Goal: Contribute content: Contribute content

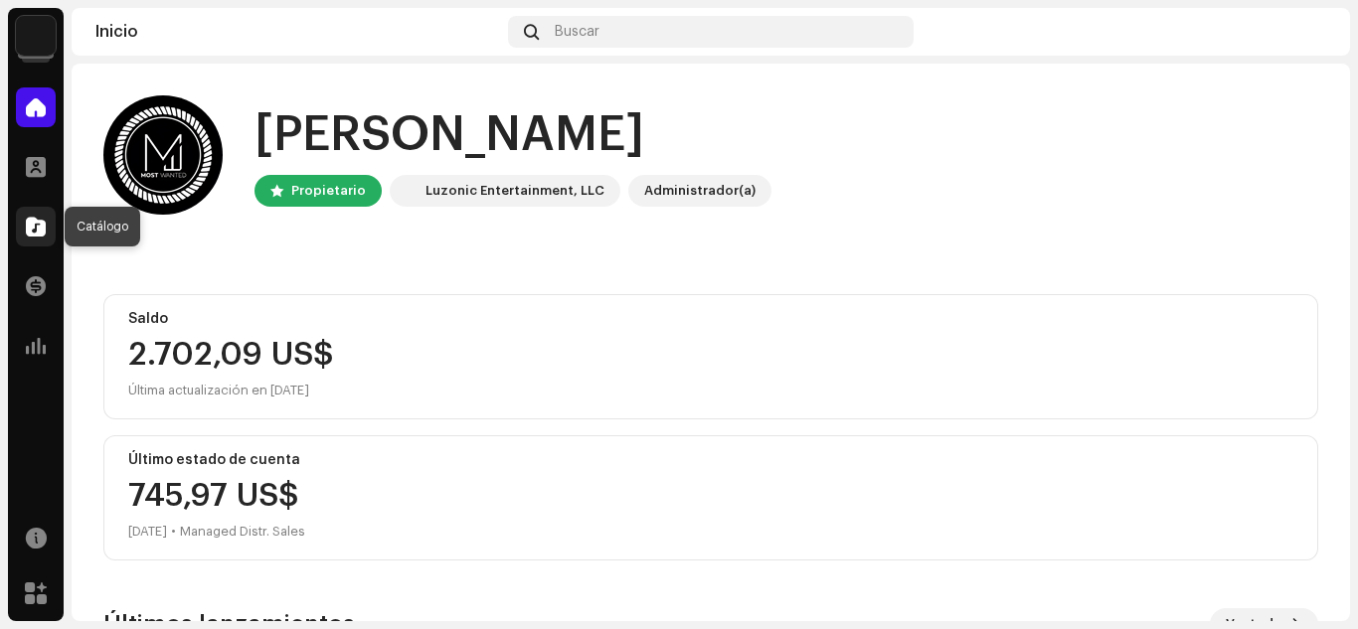
click at [27, 221] on span at bounding box center [36, 227] width 20 height 16
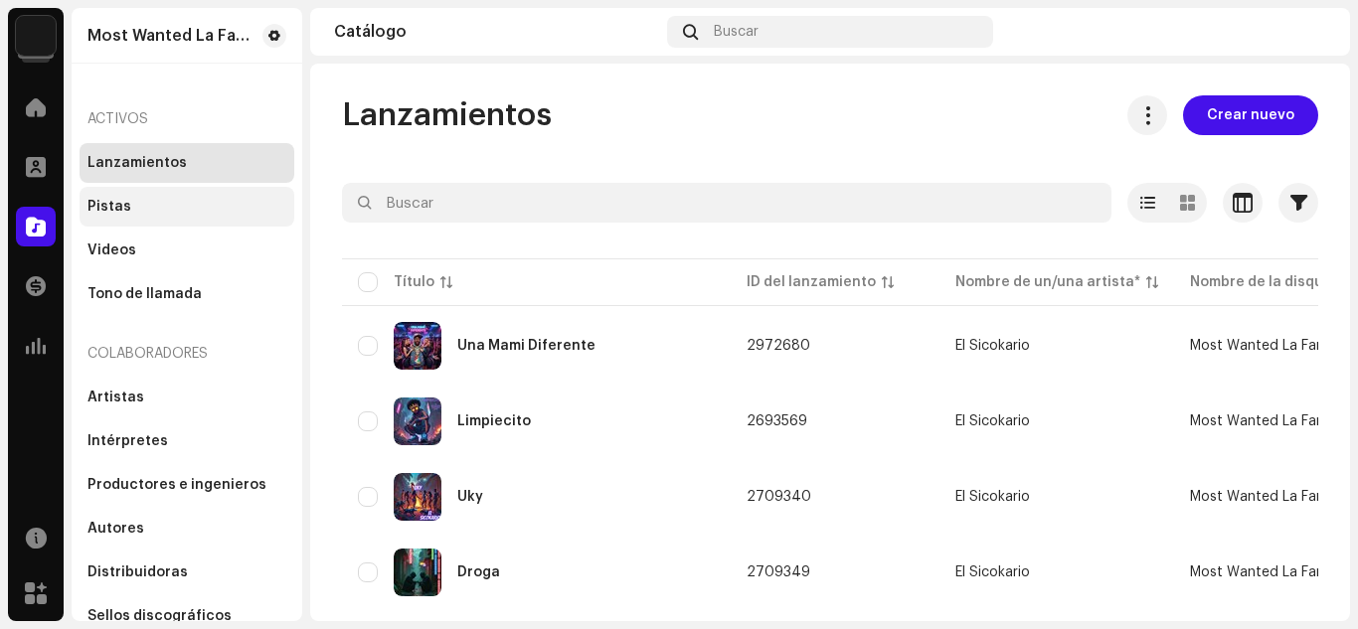
click at [118, 203] on div "Pistas" at bounding box center [109, 207] width 44 height 16
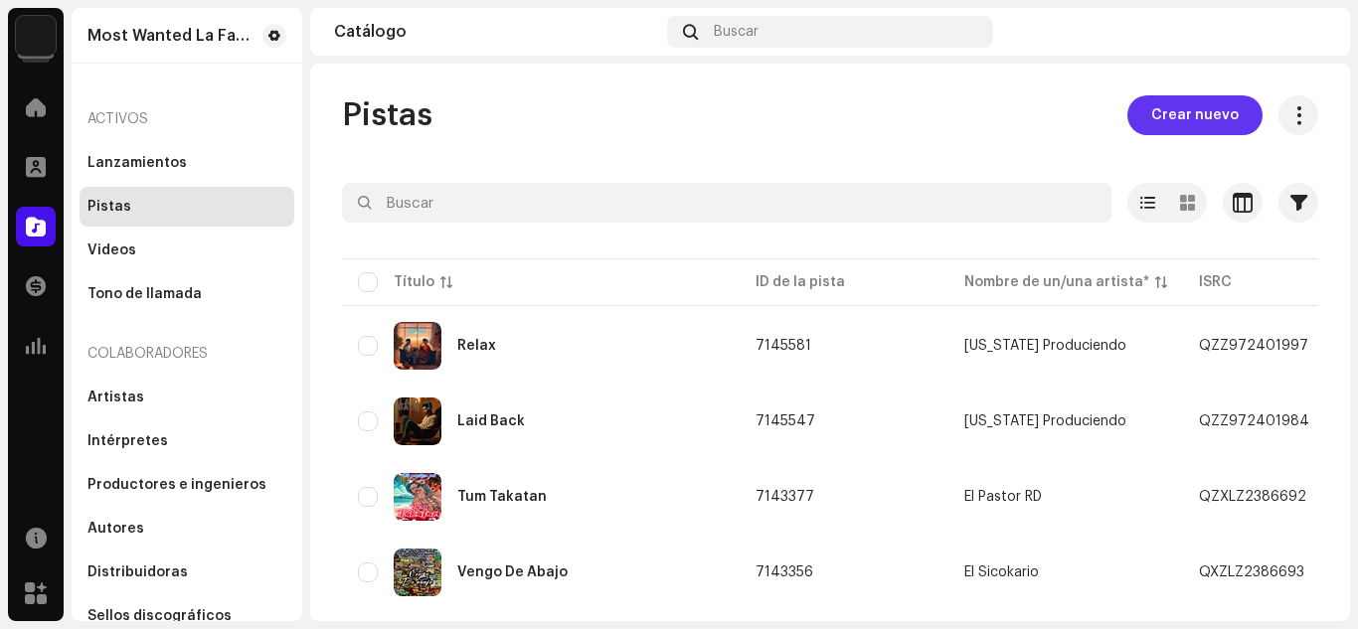
click at [1187, 112] on span "Crear nuevo" at bounding box center [1194, 115] width 87 height 40
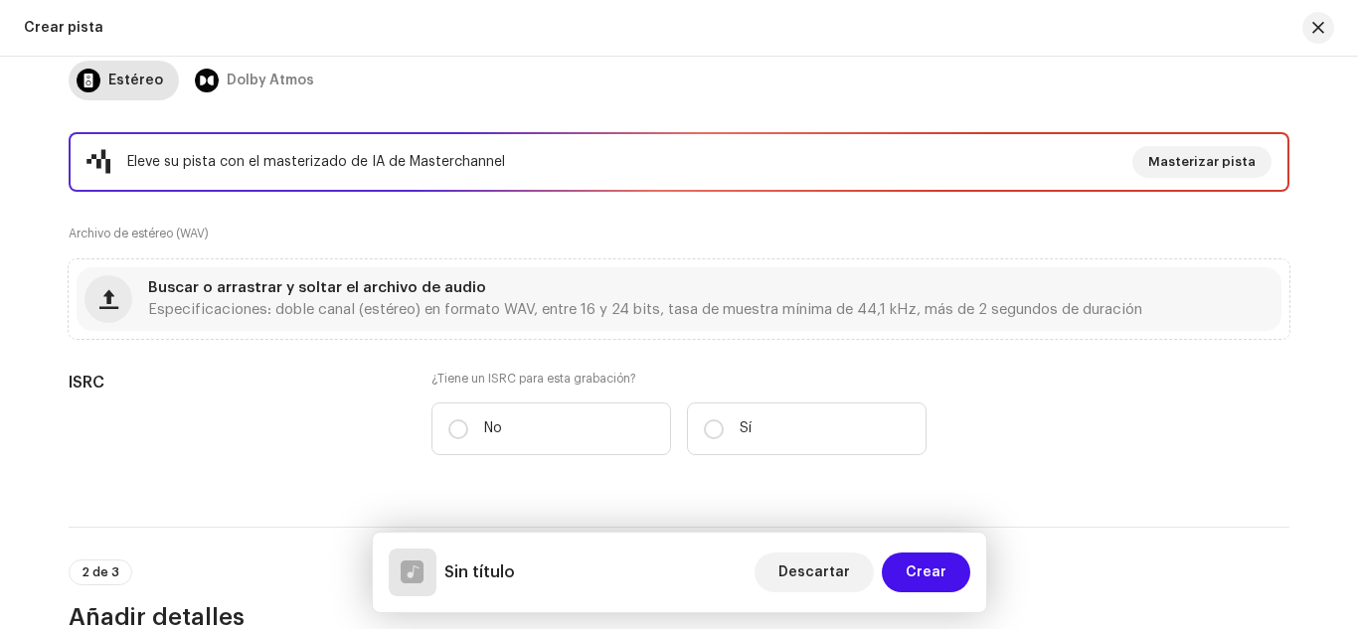
scroll to position [281, 0]
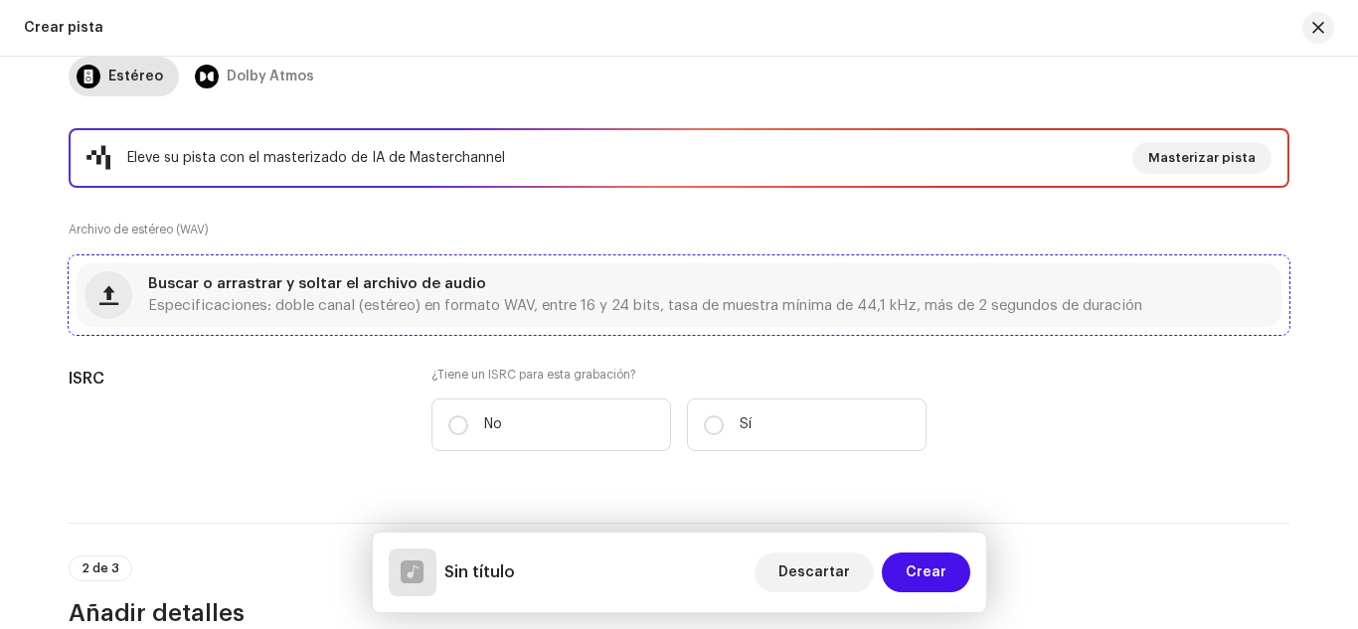
click at [445, 272] on div "Buscar o arrastrar y soltar el archivo de audio Especificaciones: doble canal (…" at bounding box center [679, 295] width 1205 height 64
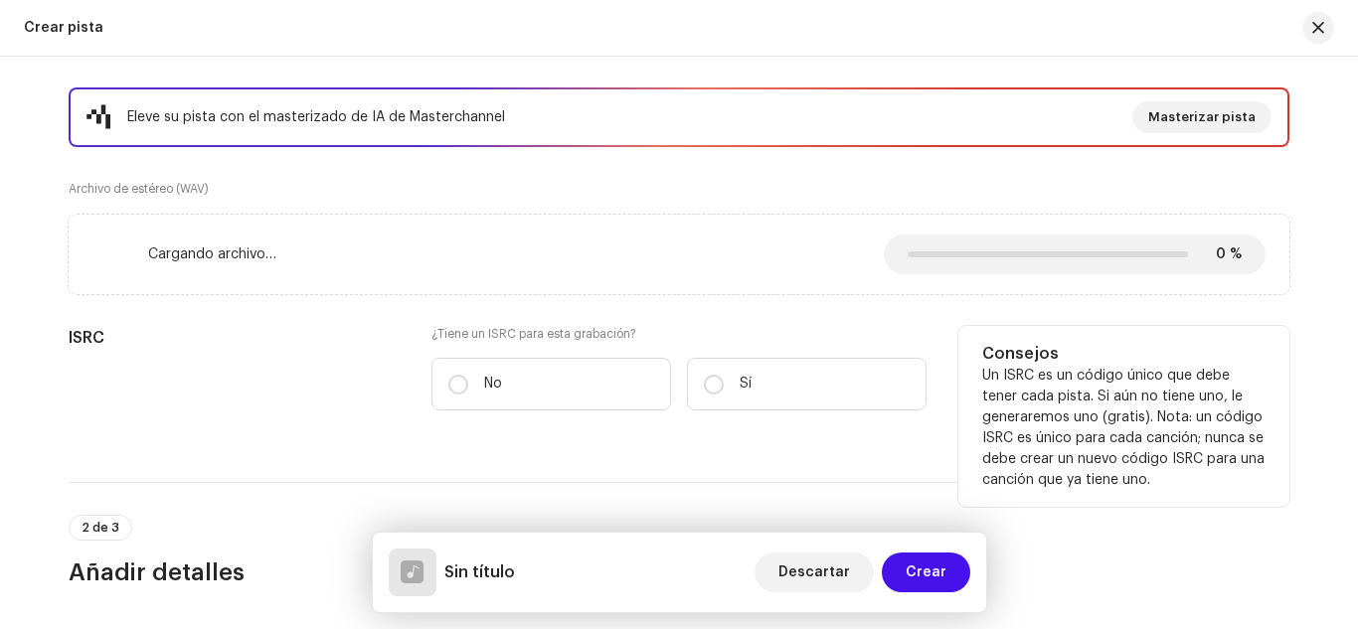
scroll to position [318, 0]
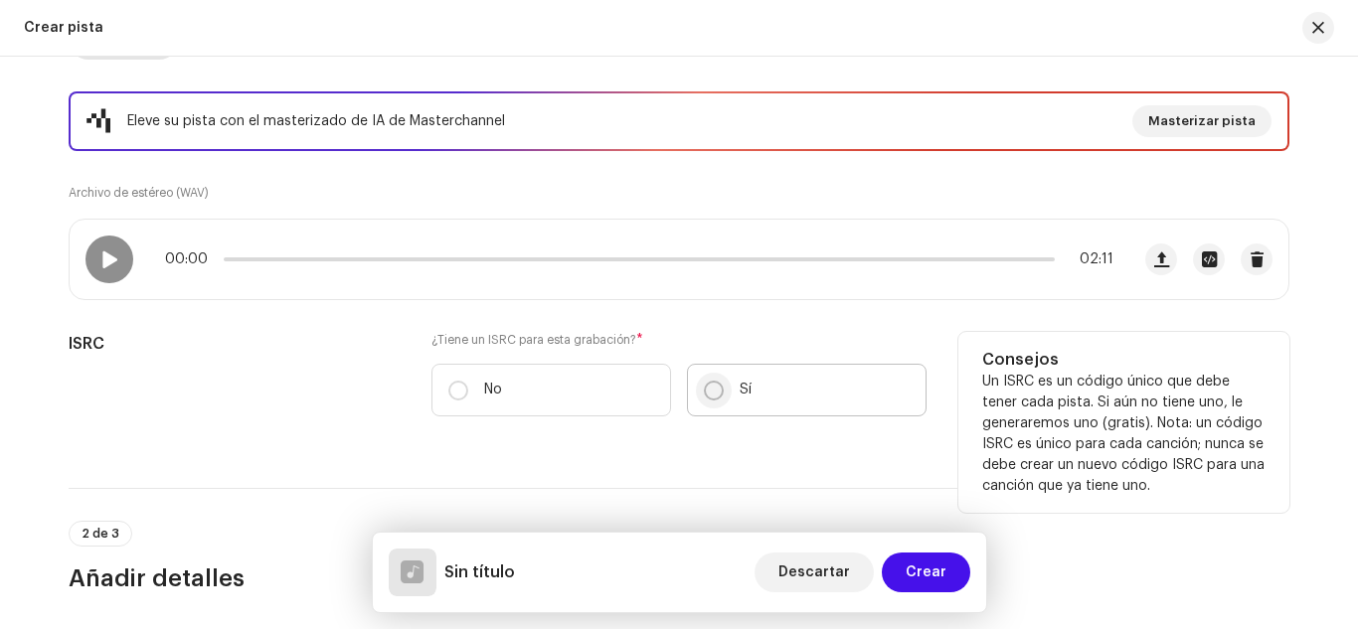
click at [711, 390] on input "Sí" at bounding box center [714, 391] width 20 height 20
radio input "true"
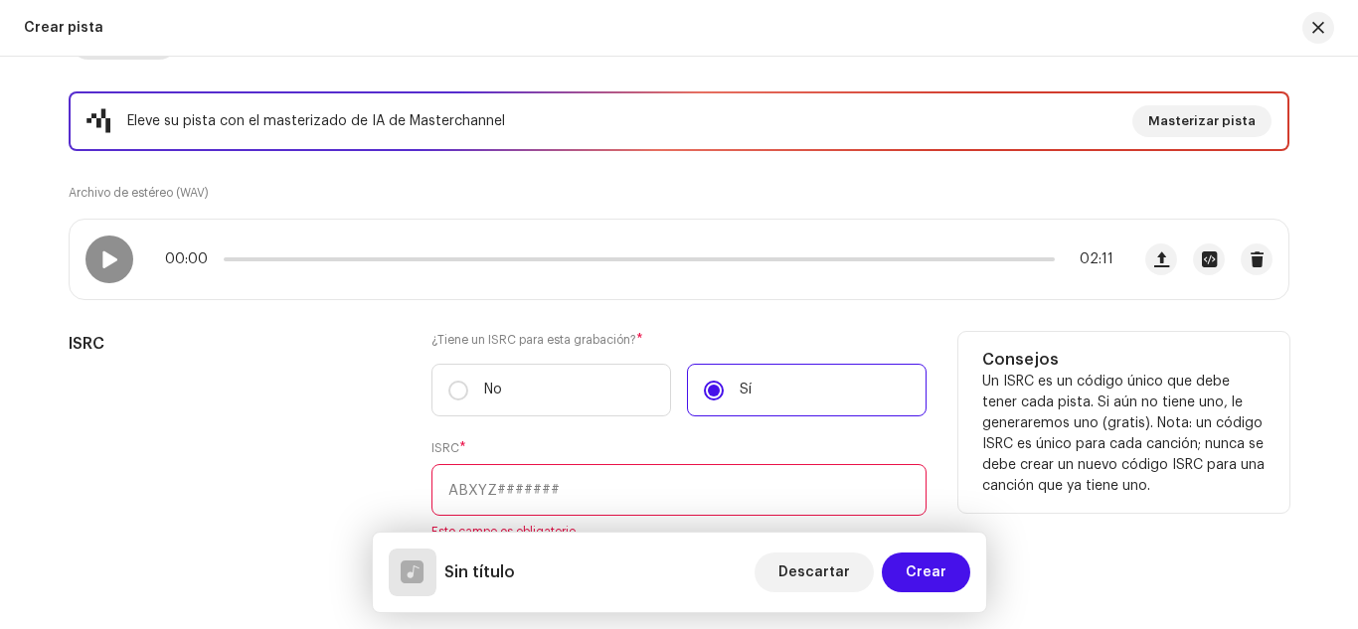
click at [551, 493] on input "text" at bounding box center [678, 490] width 495 height 52
paste input "QZZ972463114"
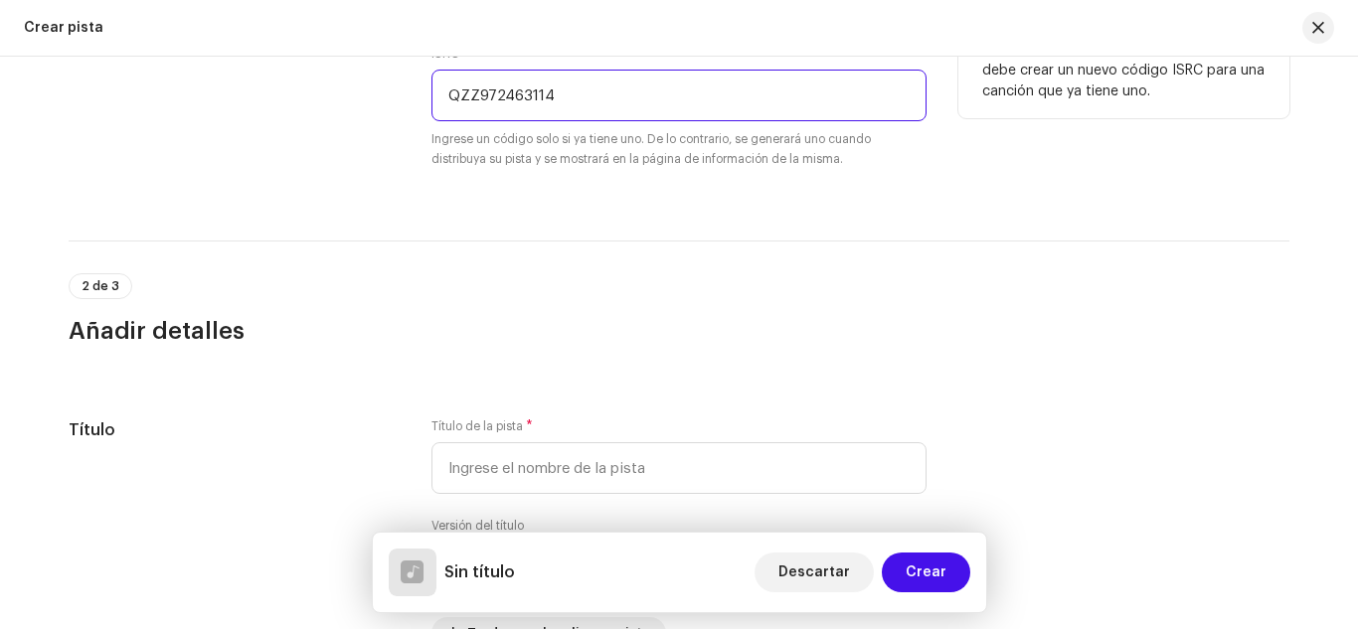
scroll to position [716, 0]
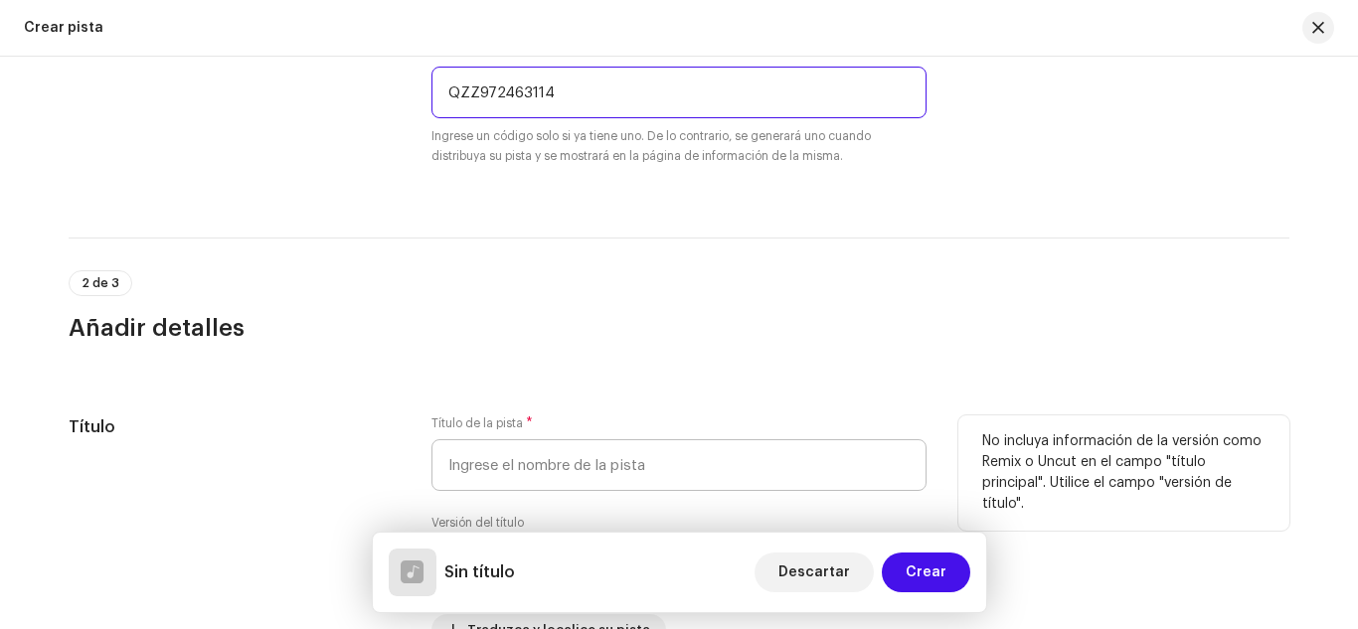
type input "QZZ972463114"
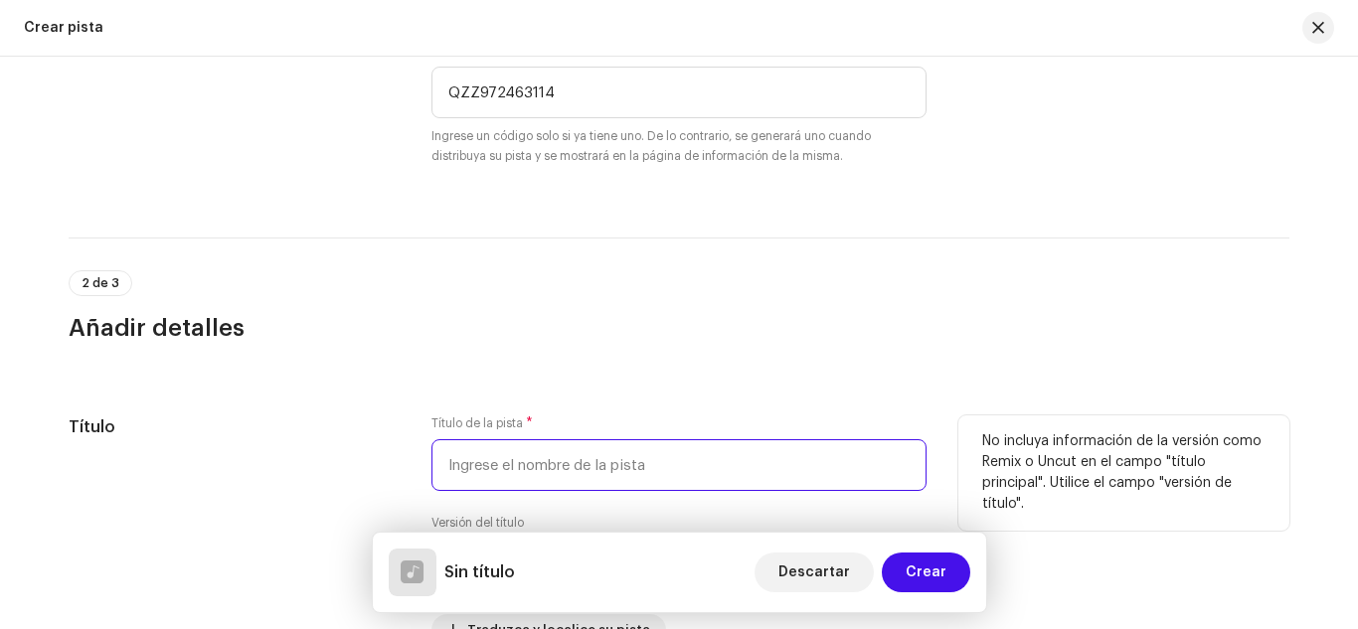
click at [534, 461] on input "text" at bounding box center [678, 465] width 495 height 52
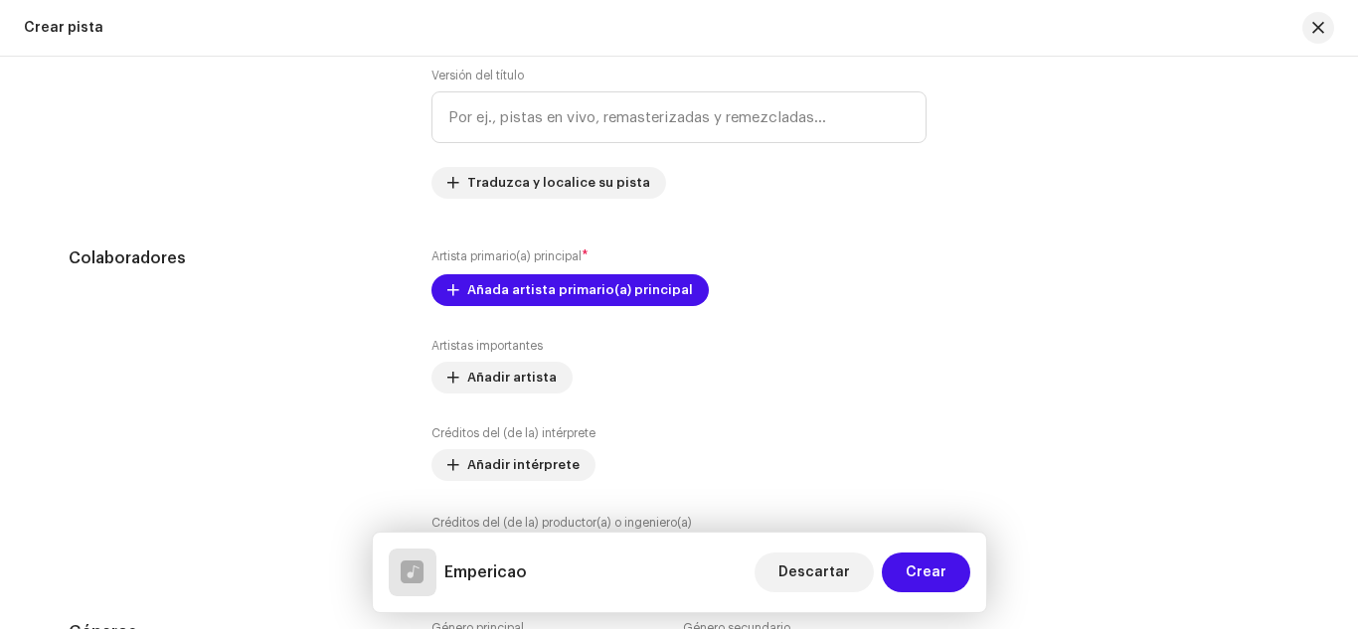
scroll to position [1164, 0]
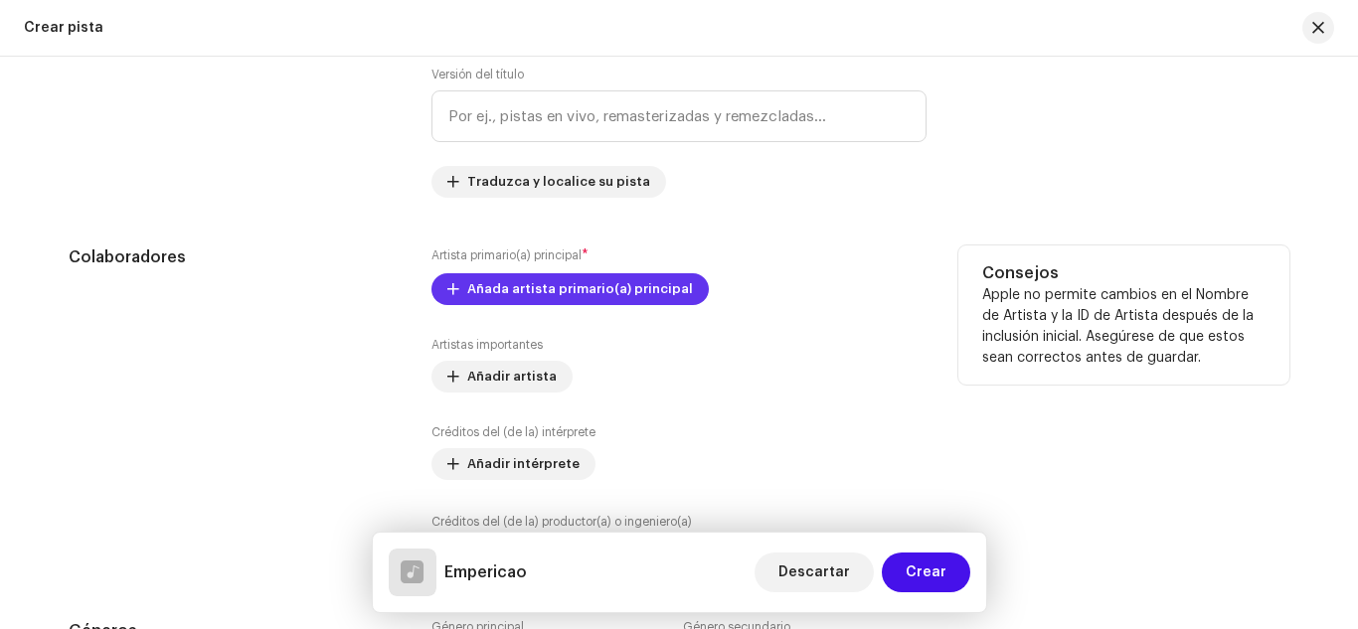
type input "Empericao"
click at [598, 297] on span "Añada artista primario(a) principal" at bounding box center [580, 289] width 226 height 40
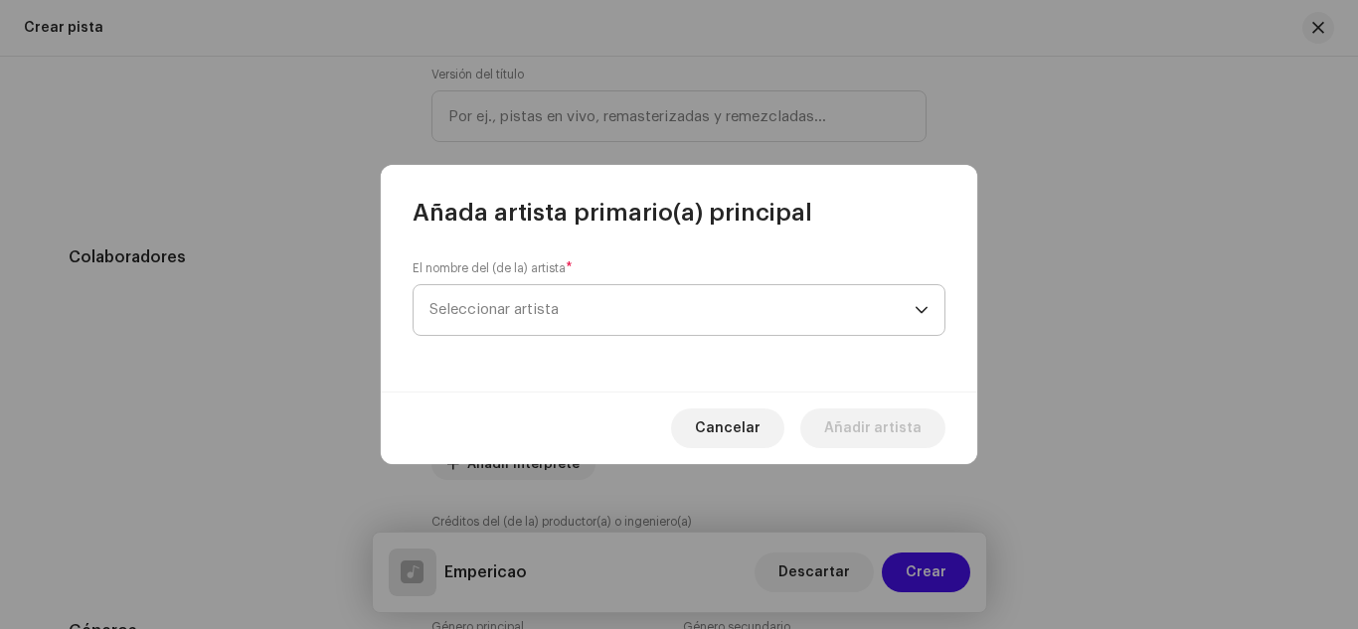
click at [582, 299] on span "Seleccionar artista" at bounding box center [671, 310] width 485 height 50
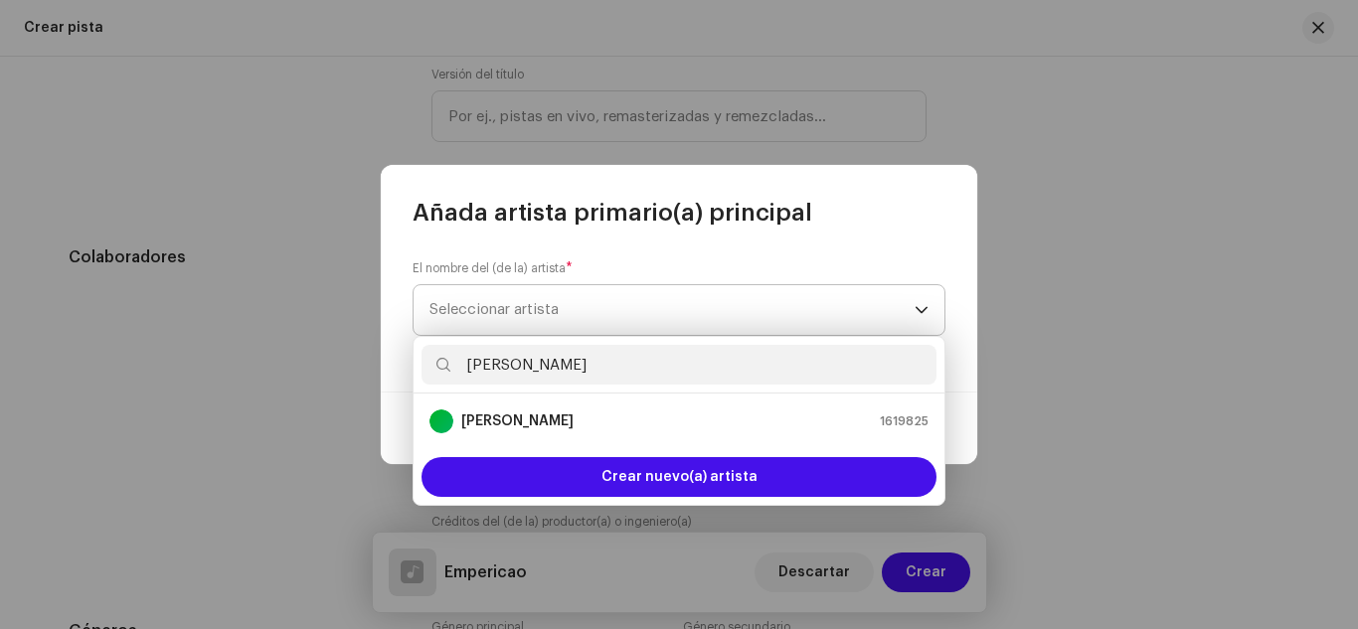
type input "ney la"
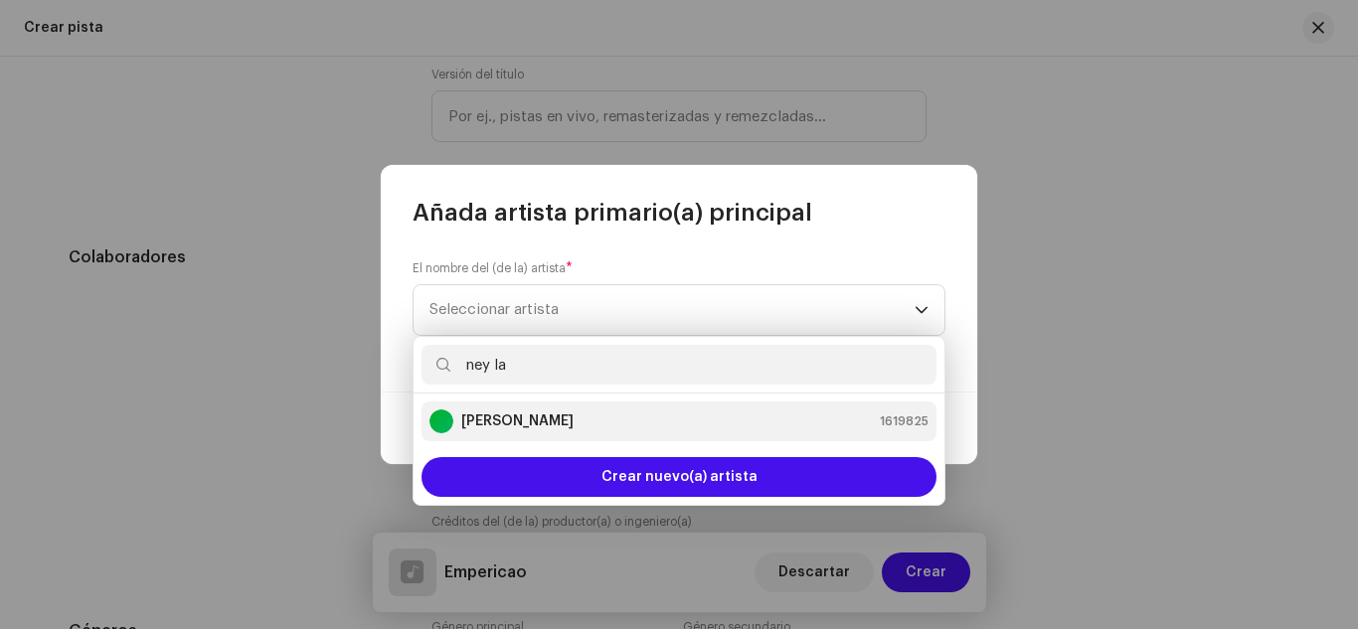
click at [563, 417] on div "[PERSON_NAME] 1619825" at bounding box center [678, 422] width 499 height 24
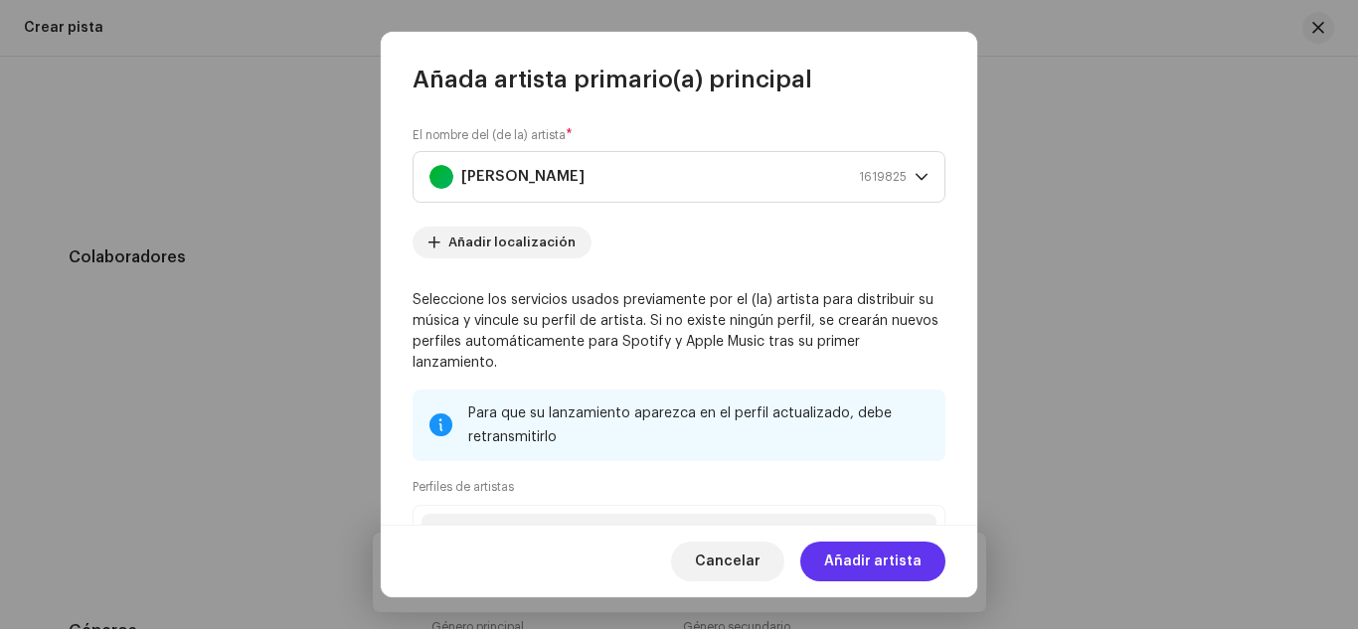
click at [845, 559] on span "Añadir artista" at bounding box center [872, 562] width 97 height 40
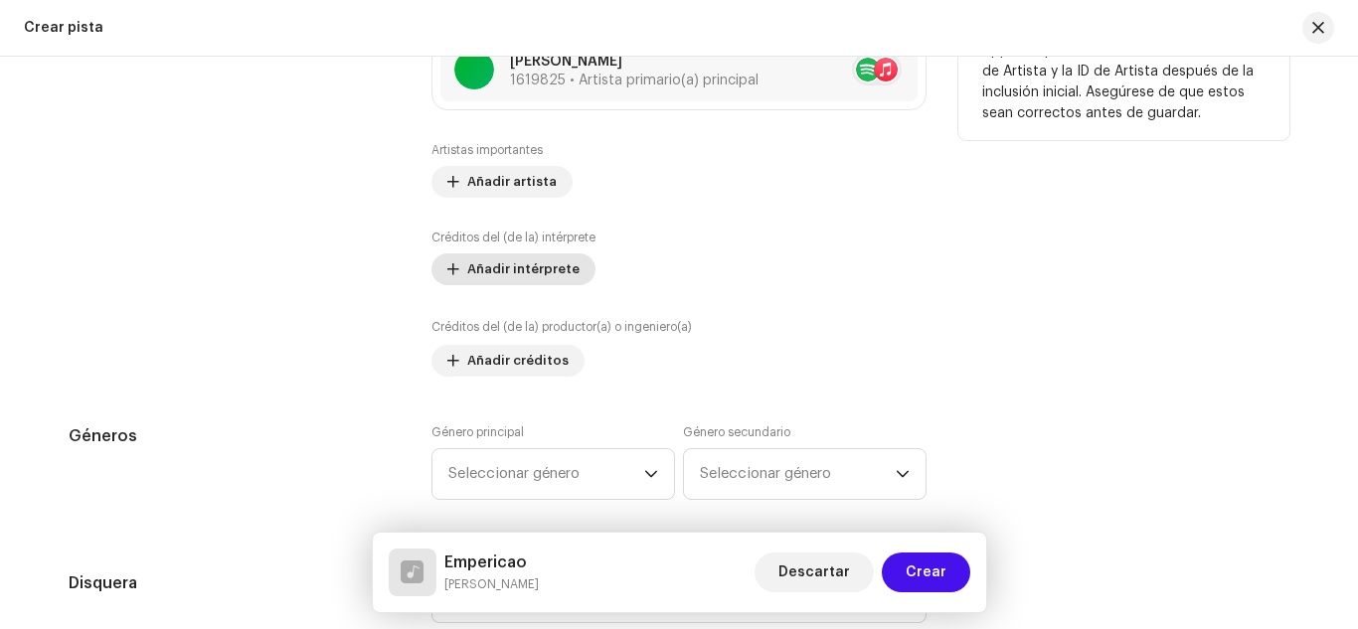
scroll to position [1421, 0]
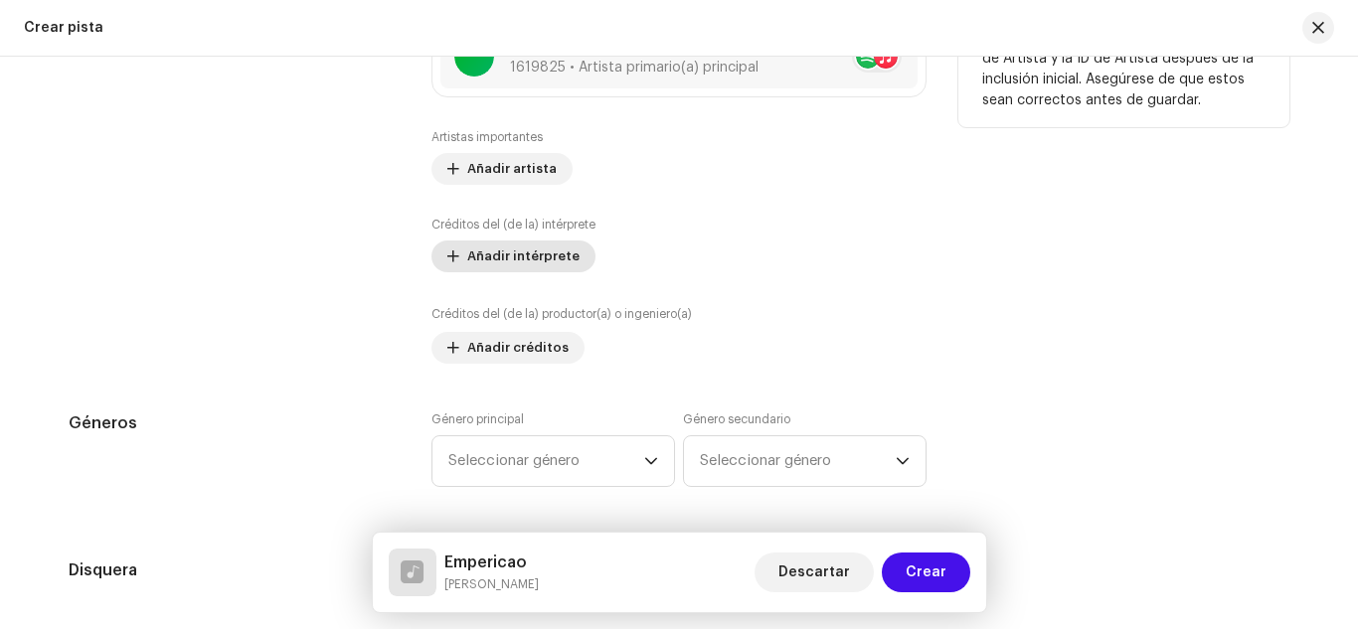
click at [511, 250] on span "Añadir intérprete" at bounding box center [523, 257] width 112 height 40
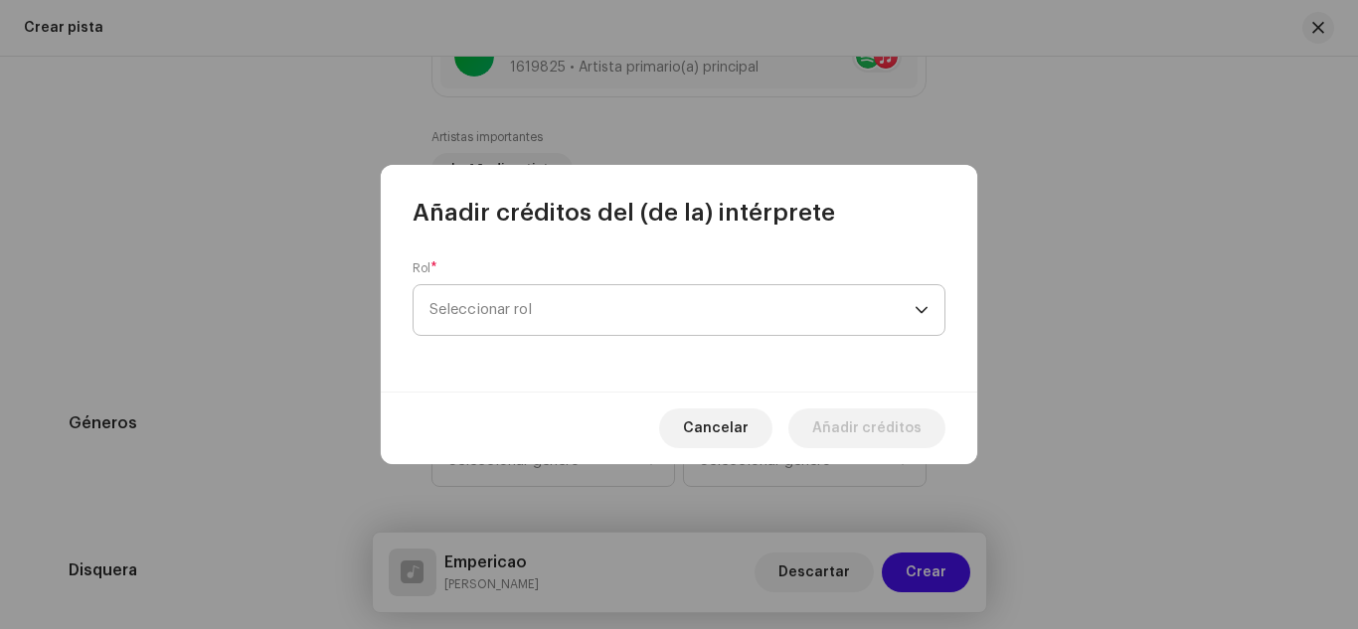
click at [520, 300] on span "Seleccionar rol" at bounding box center [671, 310] width 485 height 50
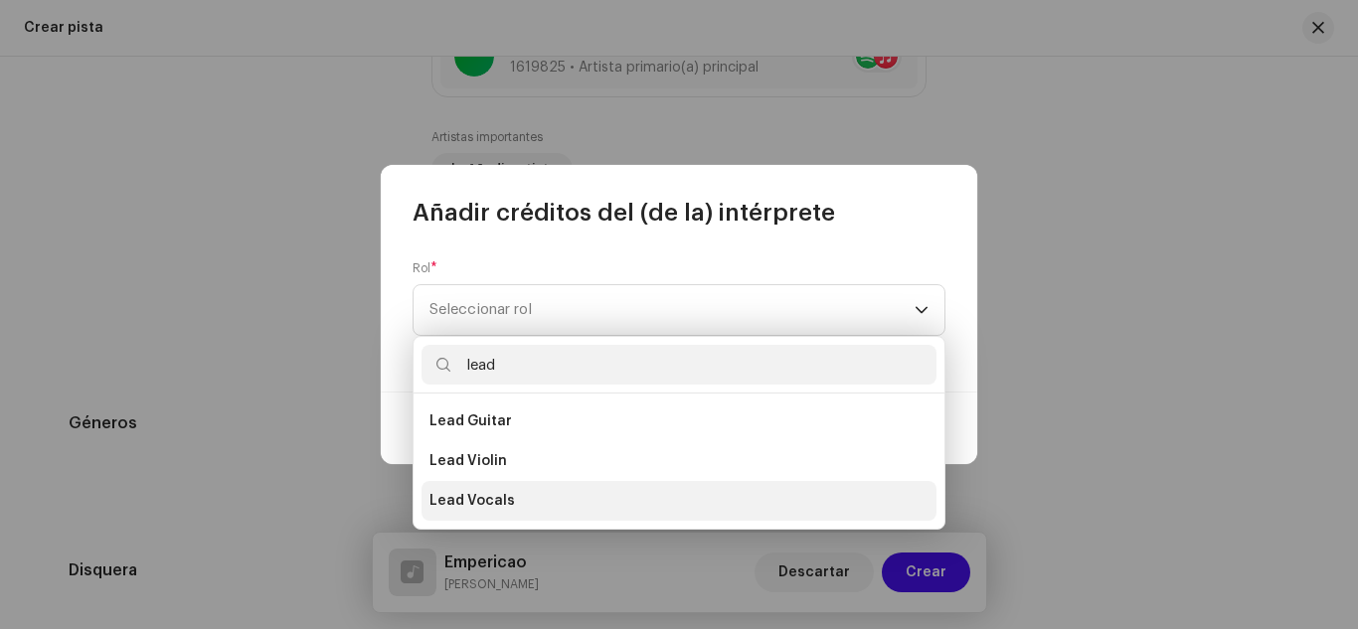
type input "lead"
click at [554, 506] on li "Lead Vocals" at bounding box center [678, 501] width 515 height 40
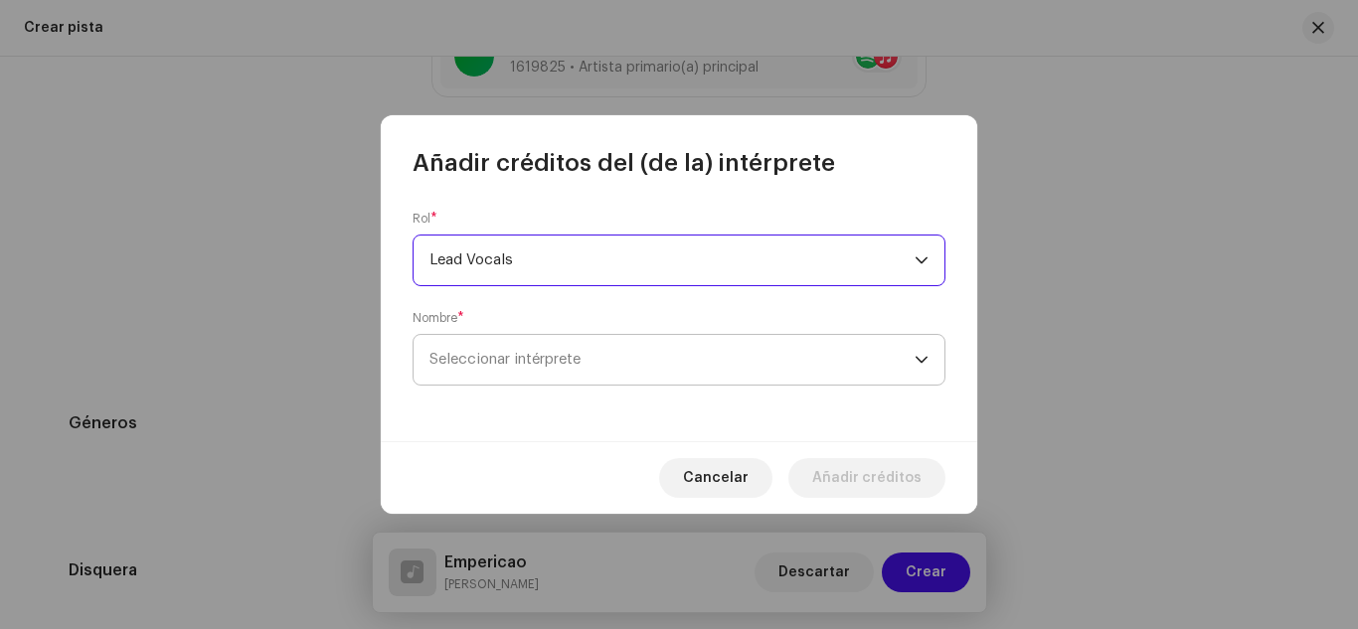
click at [479, 366] on span "Seleccionar intérprete" at bounding box center [504, 359] width 151 height 15
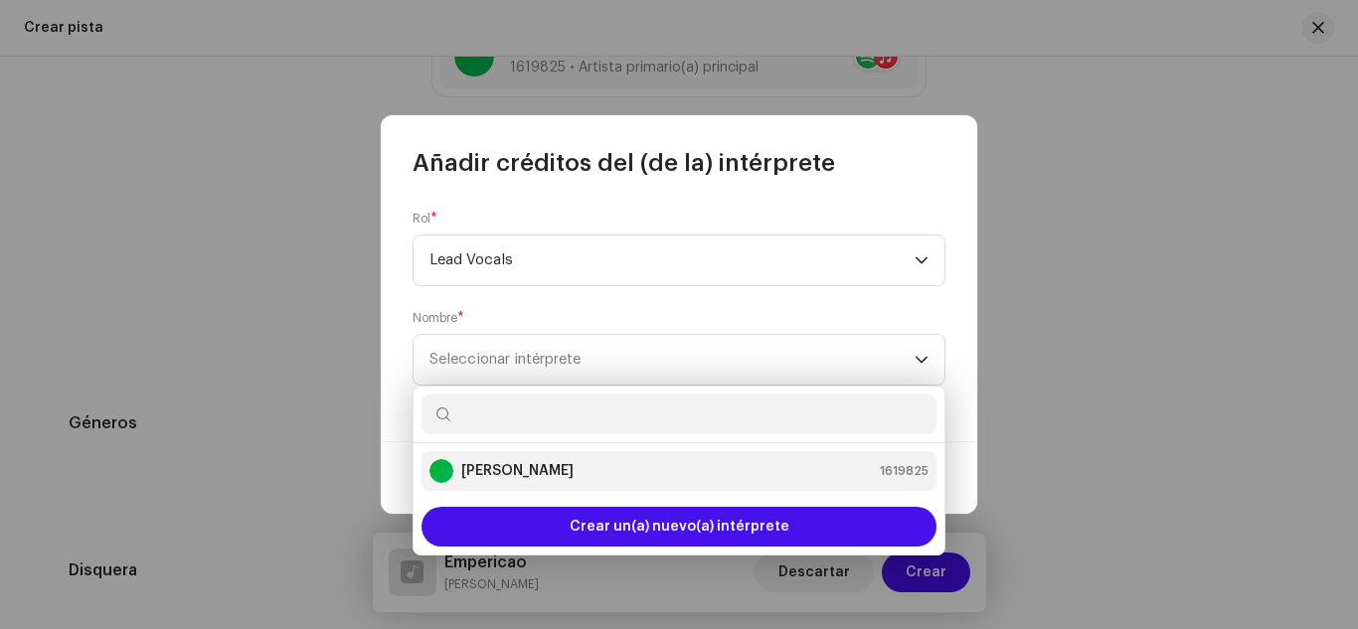
click at [496, 465] on strong "[PERSON_NAME]" at bounding box center [517, 471] width 112 height 20
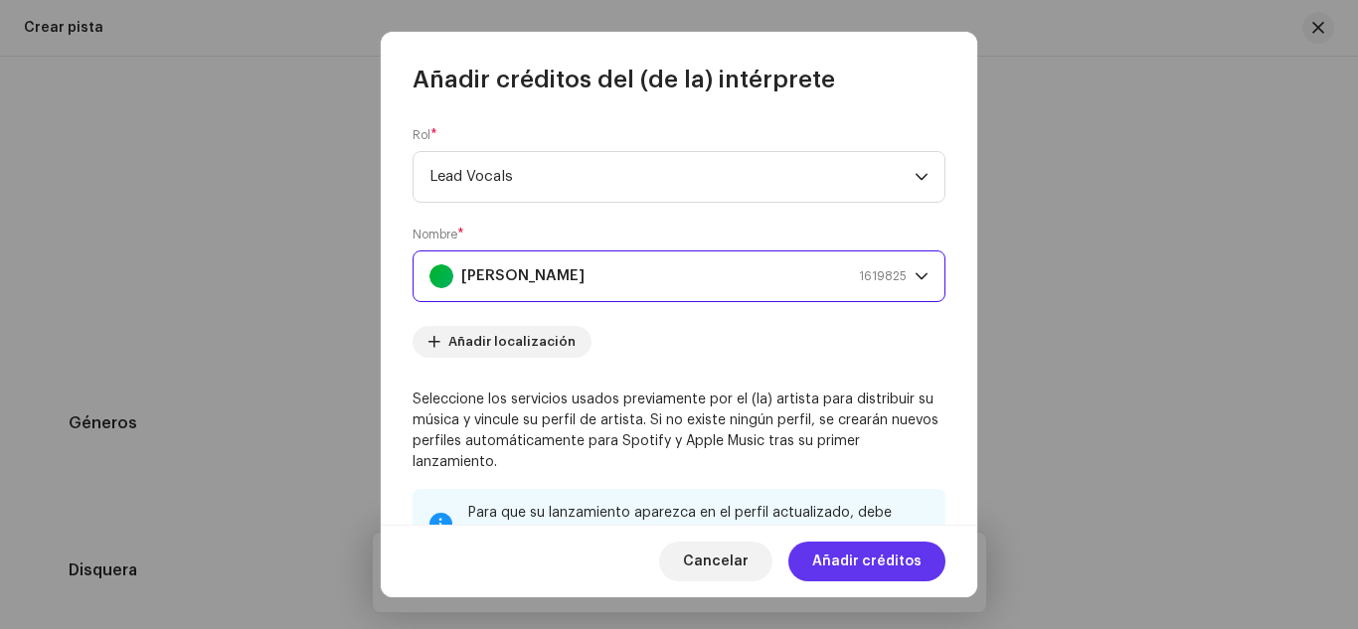
click at [872, 566] on span "Añadir créditos" at bounding box center [866, 562] width 109 height 40
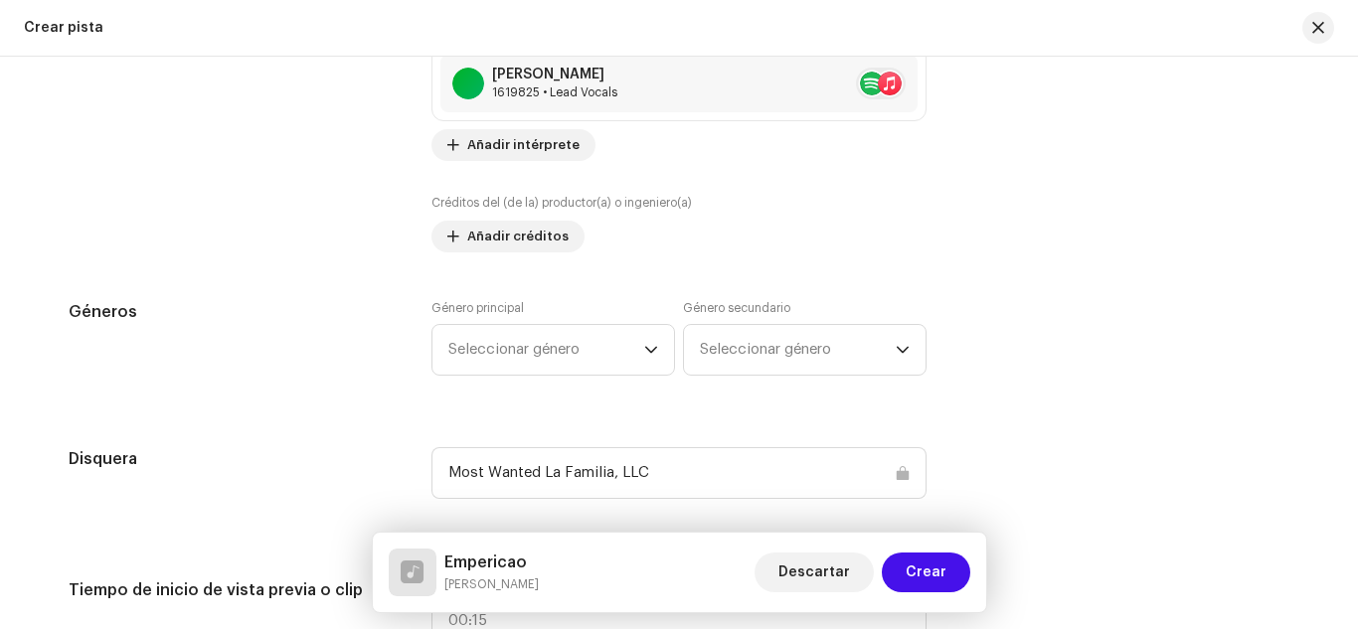
scroll to position [1619, 0]
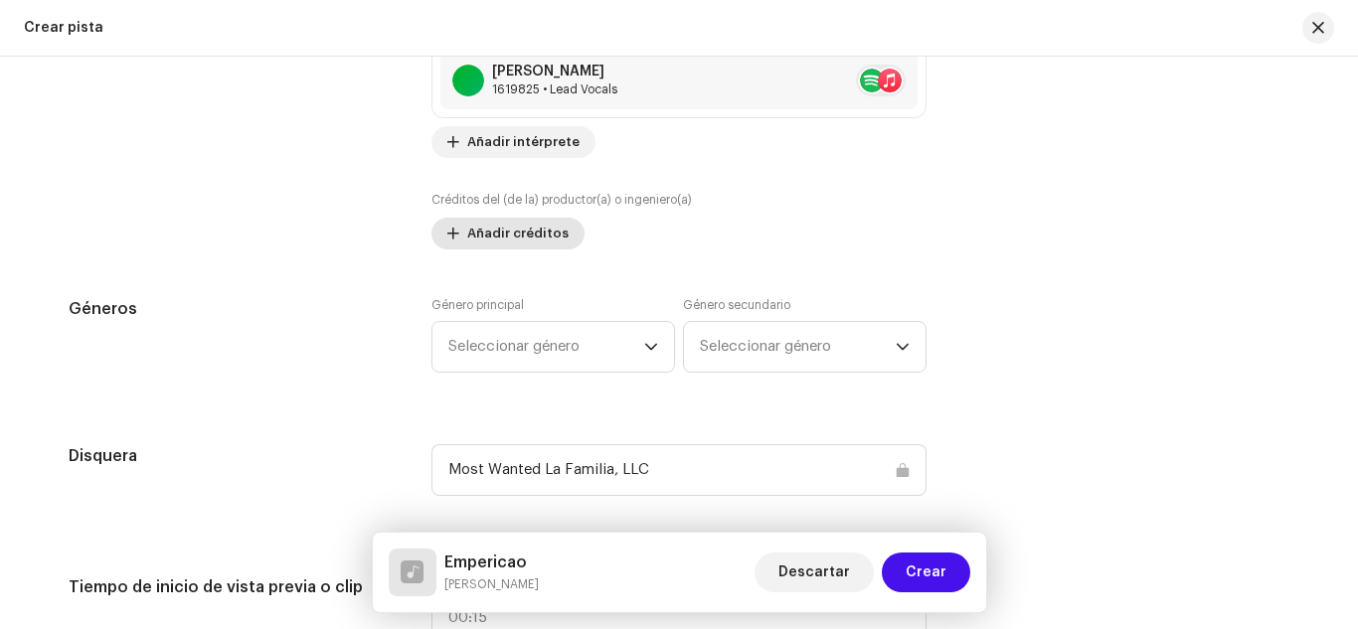
click at [501, 229] on span "Añadir créditos" at bounding box center [517, 234] width 101 height 40
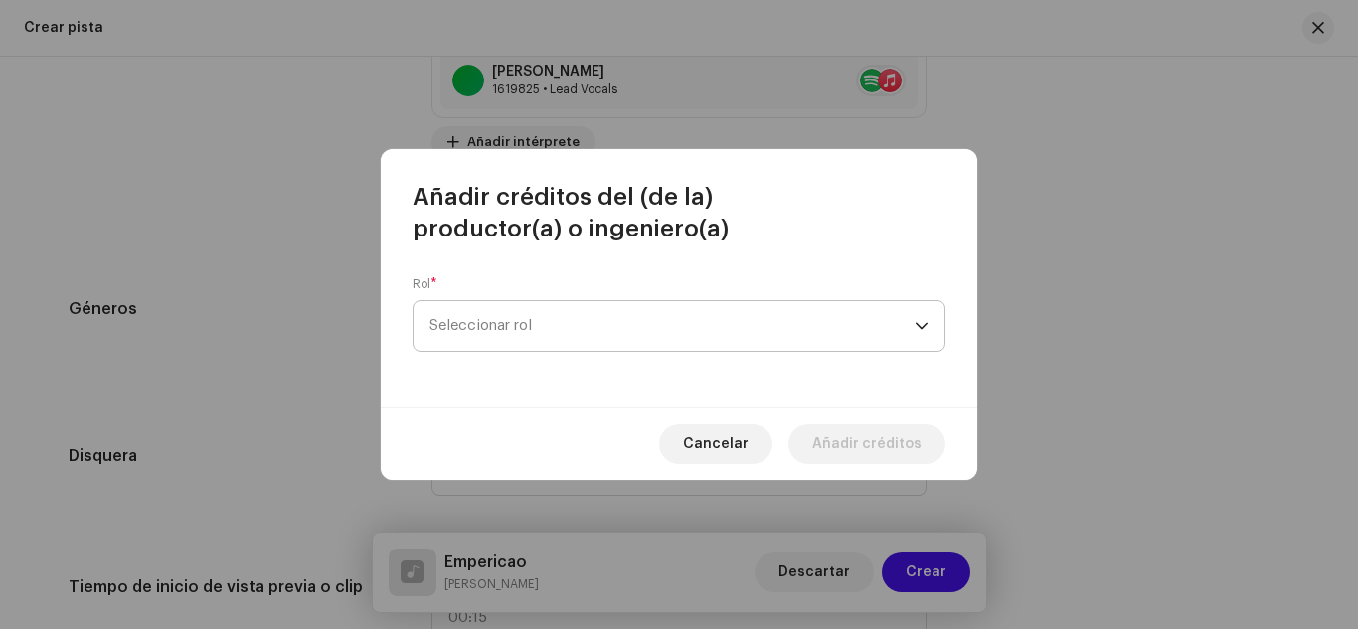
click at [530, 314] on span "Seleccionar rol" at bounding box center [671, 326] width 485 height 50
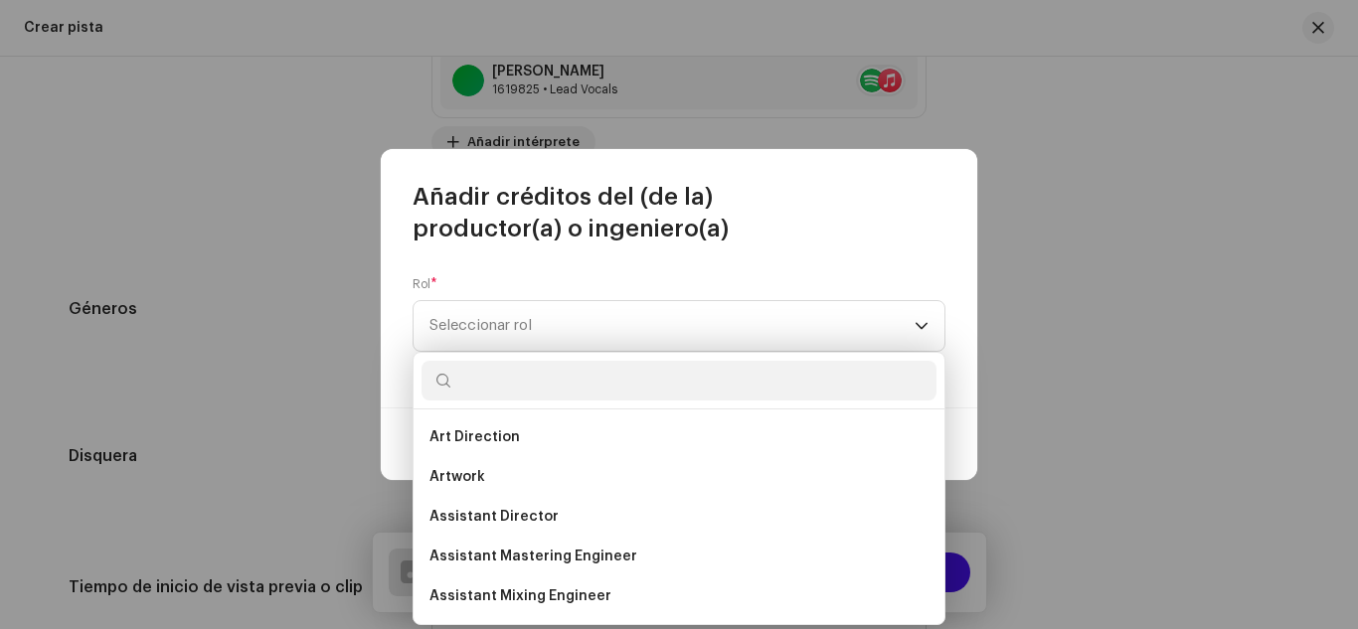
click at [539, 378] on input "text" at bounding box center [678, 381] width 515 height 40
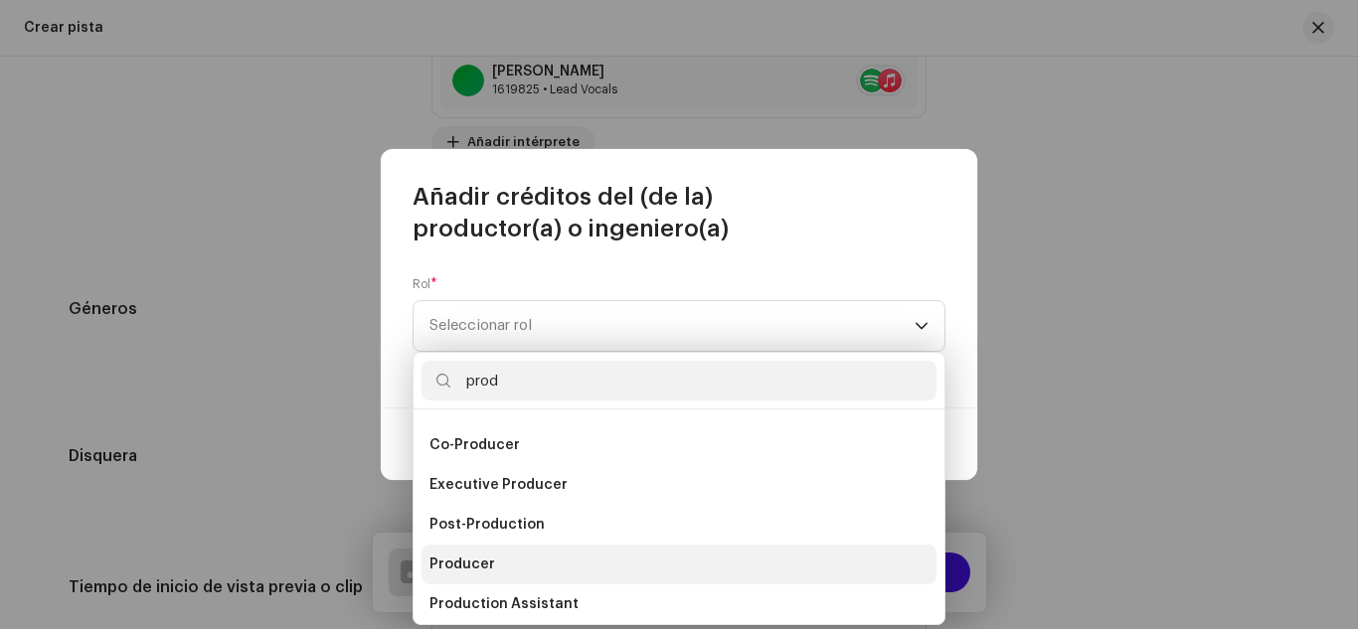
type input "prod"
click at [486, 562] on span "Producer" at bounding box center [462, 565] width 66 height 20
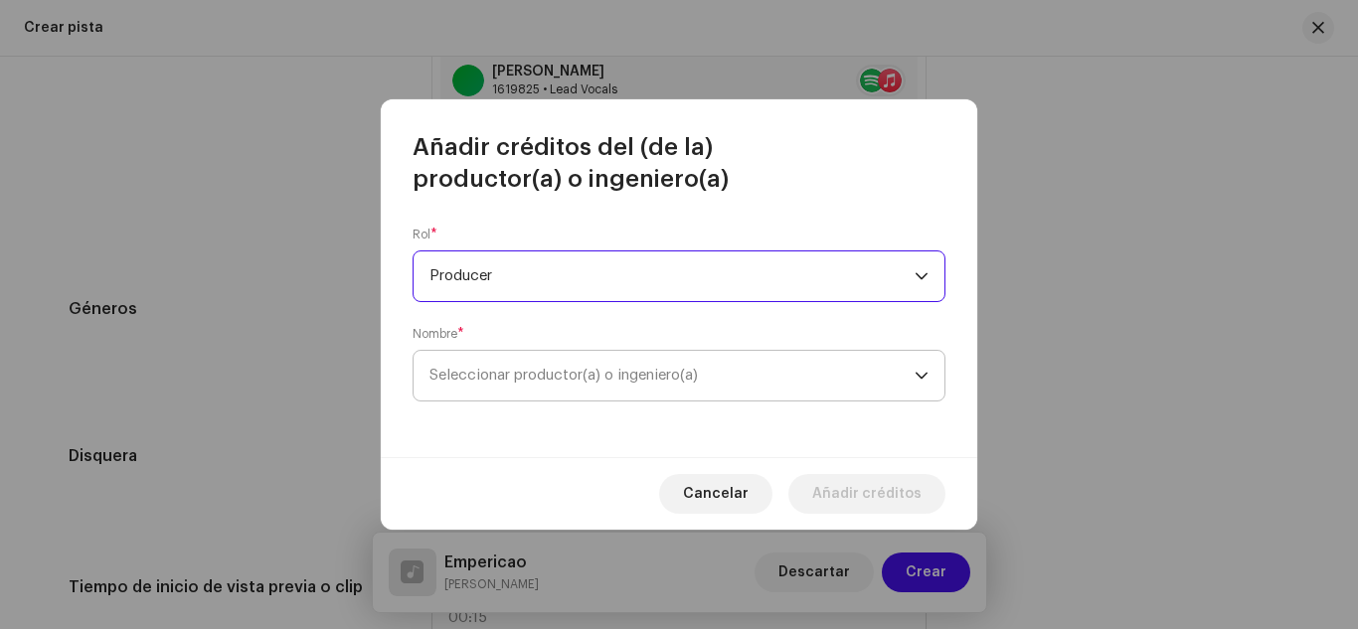
click at [538, 374] on span "Seleccionar productor(a) o ingeniero(a)" at bounding box center [563, 375] width 268 height 15
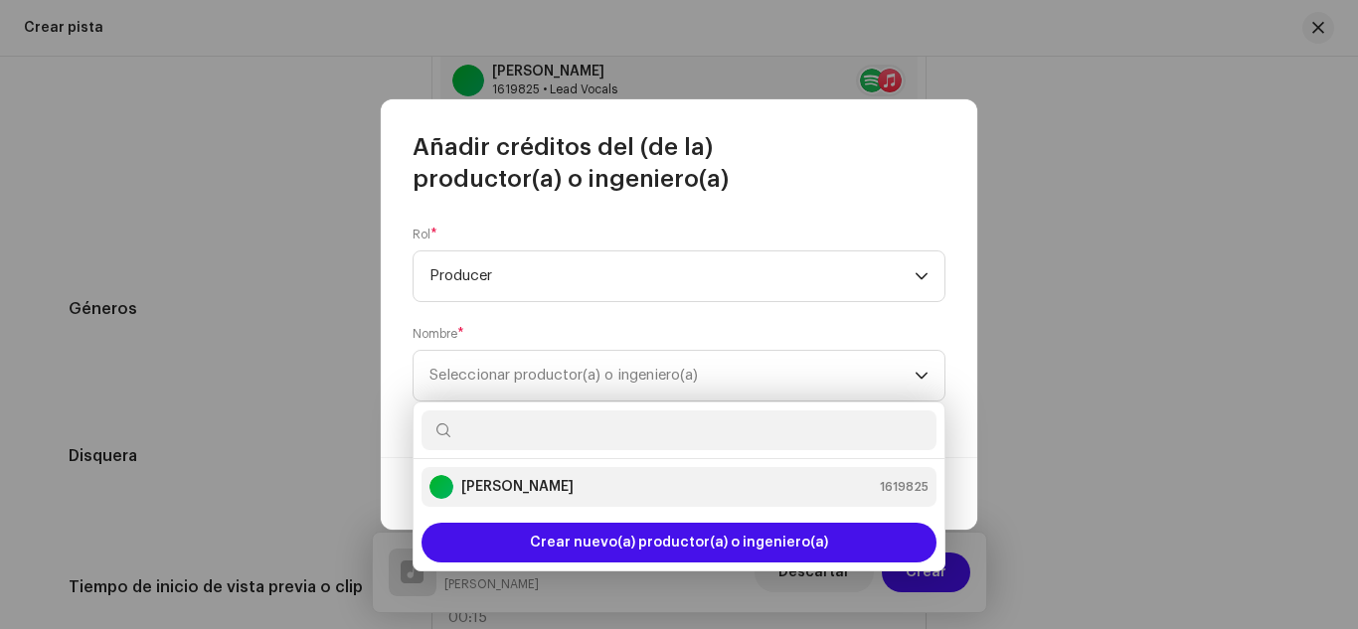
click at [509, 484] on strong "[PERSON_NAME]" at bounding box center [517, 487] width 112 height 20
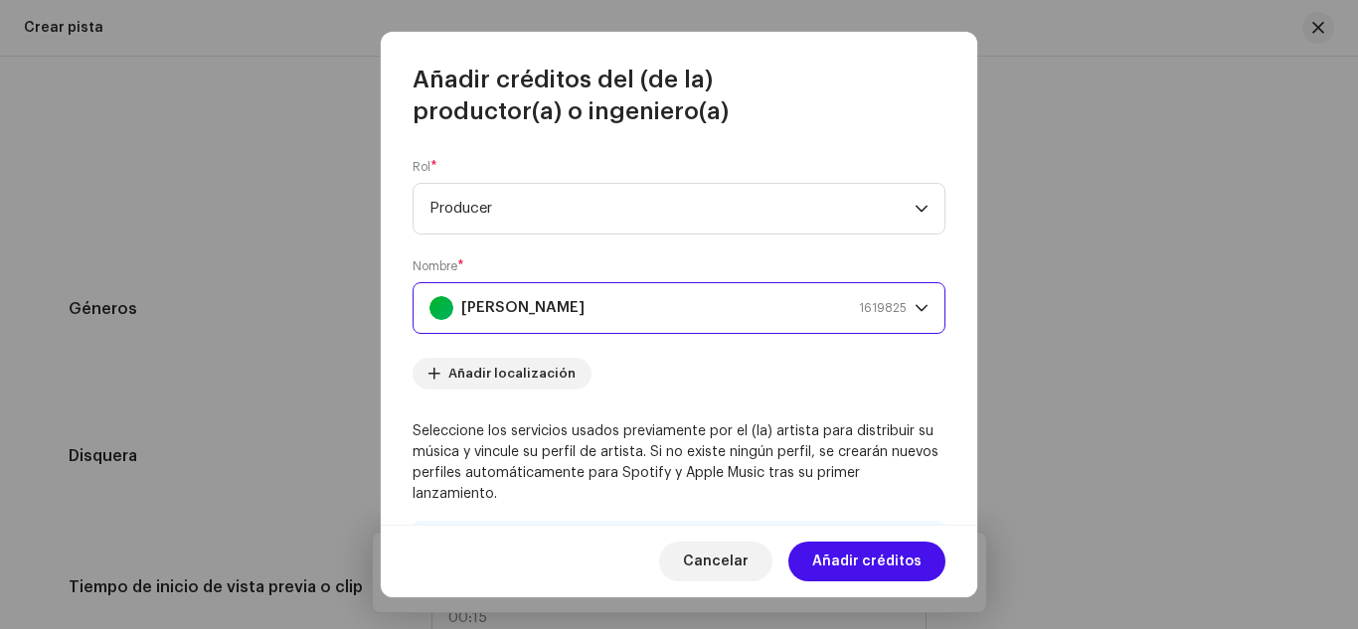
click at [572, 313] on div "[PERSON_NAME] 1619825" at bounding box center [667, 308] width 477 height 50
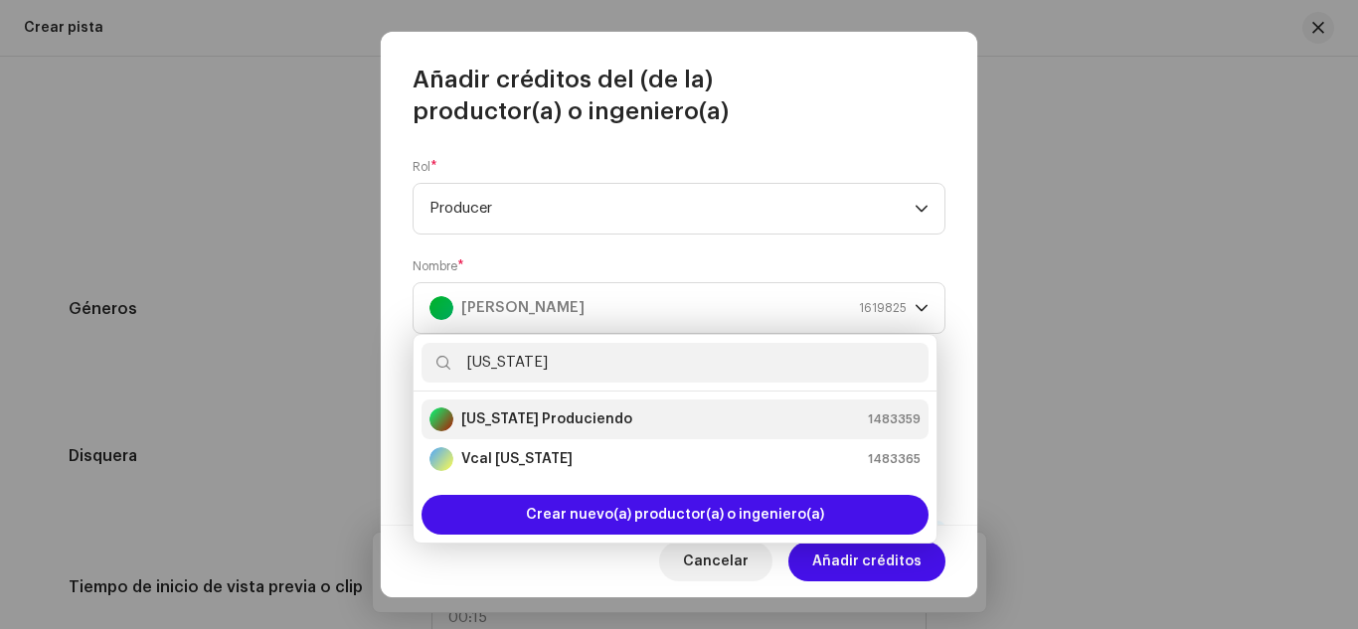
type input "[US_STATE]"
click at [587, 417] on strong "[US_STATE] Produciendo" at bounding box center [546, 420] width 171 height 20
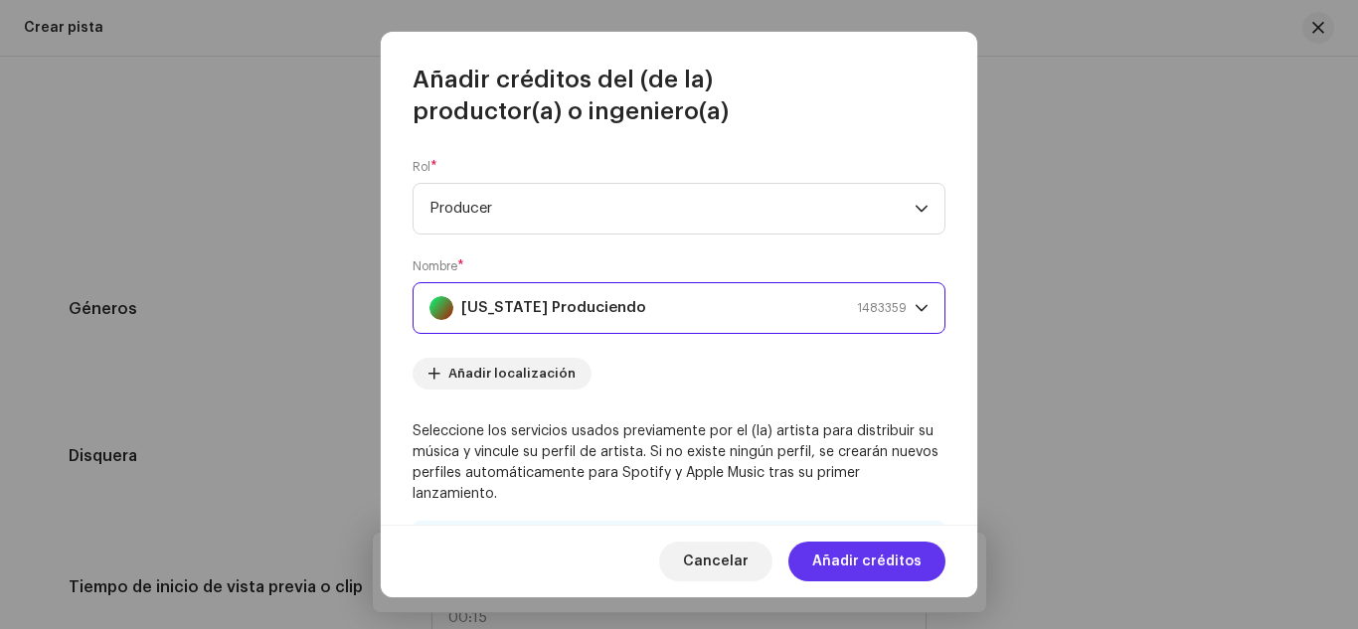
click at [840, 558] on span "Añadir créditos" at bounding box center [866, 562] width 109 height 40
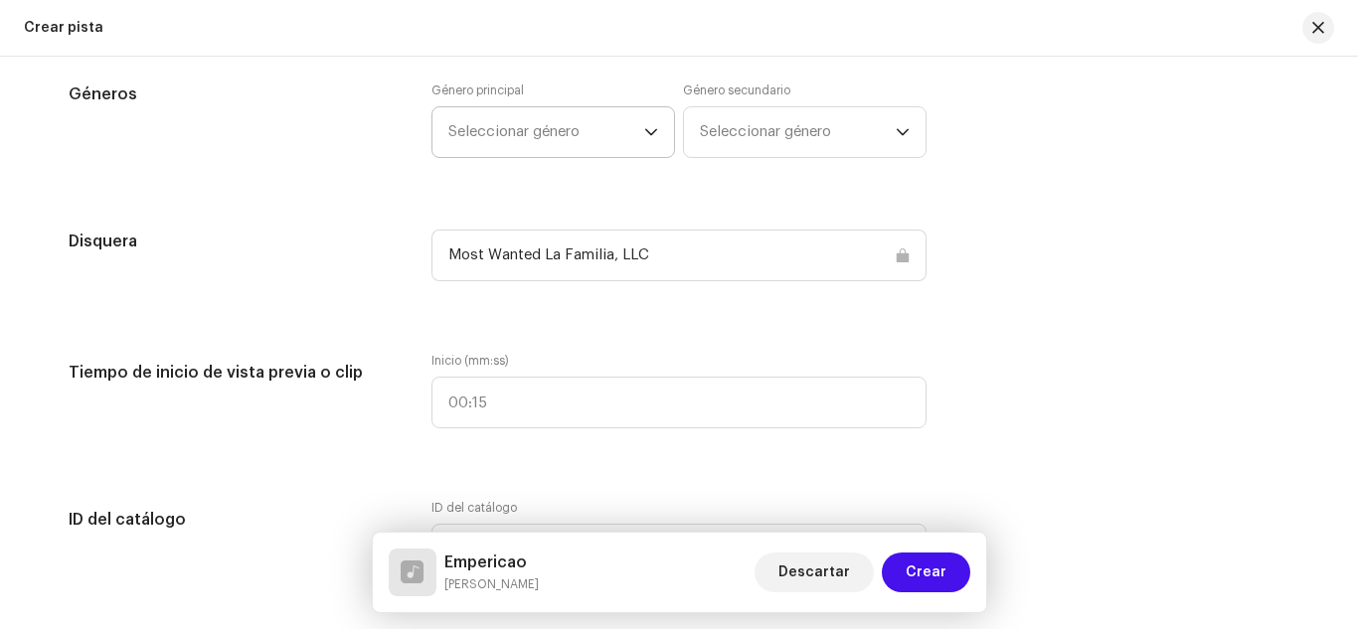
scroll to position [1926, 0]
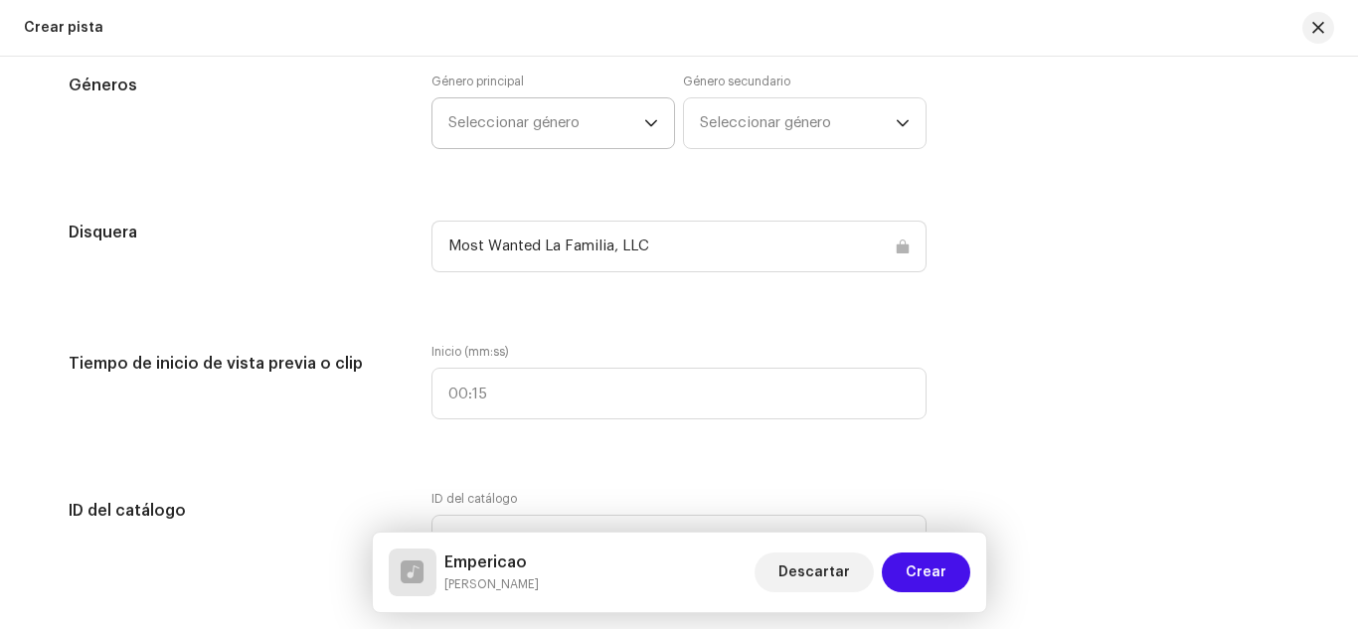
click at [566, 115] on span "Seleccionar género" at bounding box center [546, 123] width 196 height 50
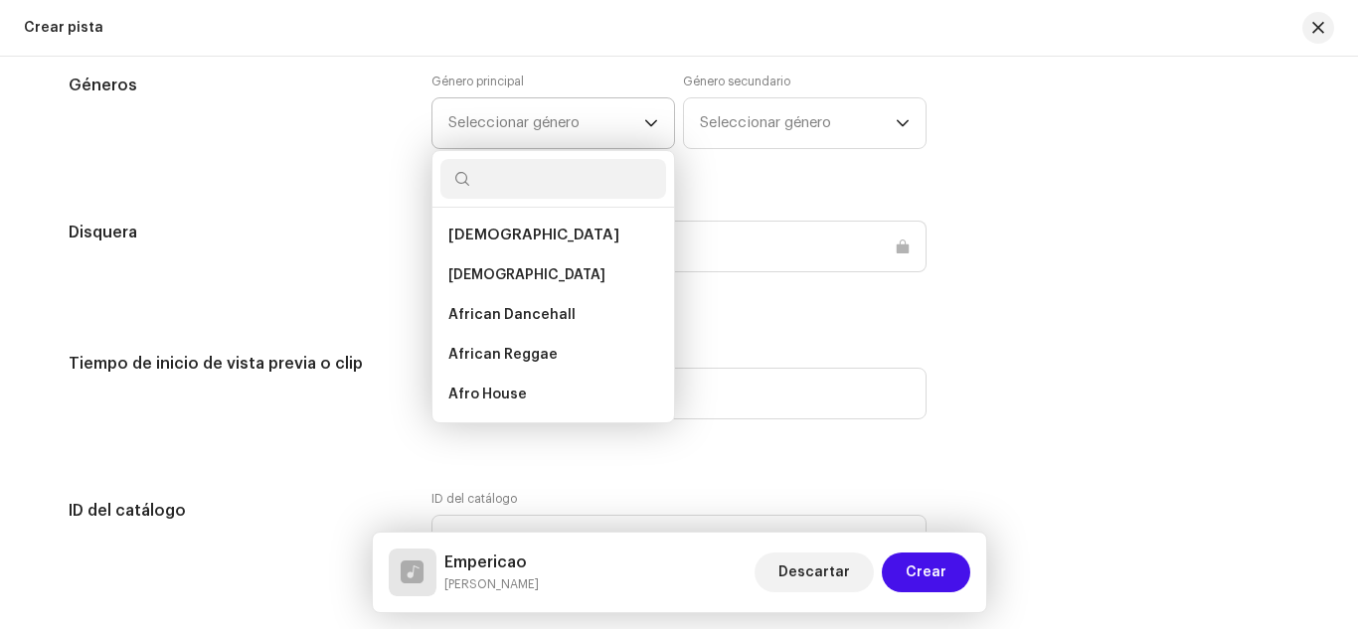
click at [560, 173] on input "text" at bounding box center [553, 179] width 226 height 40
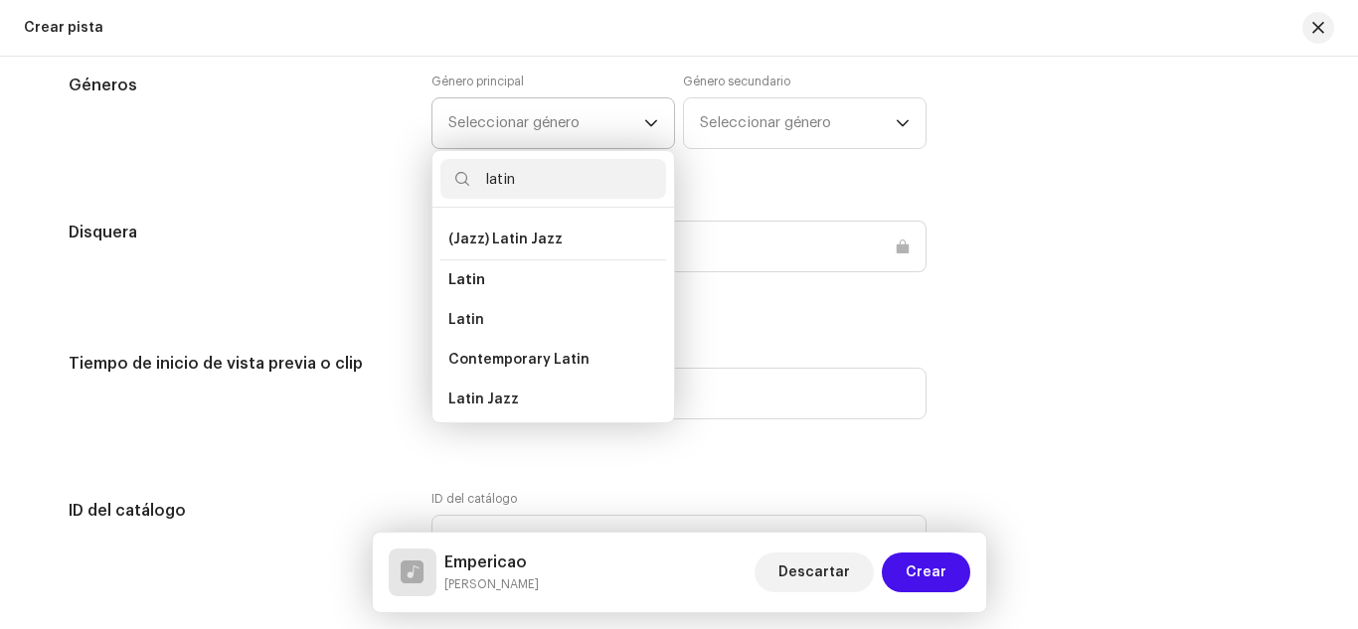
scroll to position [127, 0]
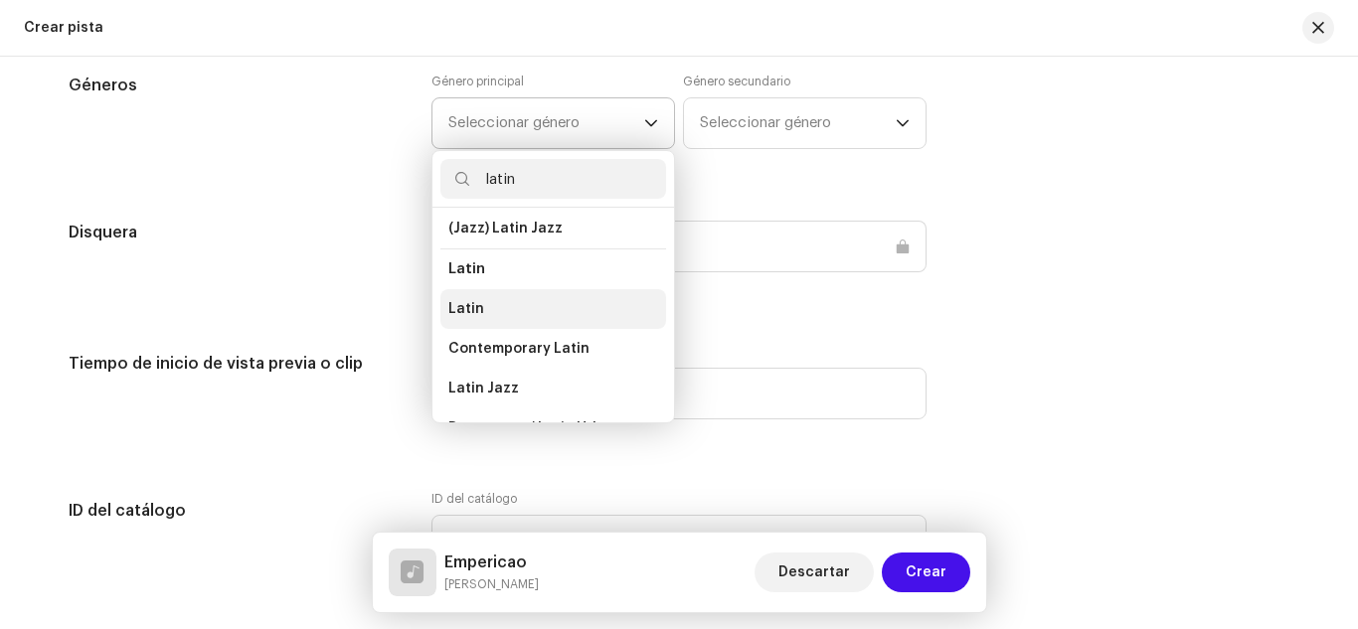
type input "latin"
click at [514, 301] on li "Latin" at bounding box center [553, 309] width 226 height 40
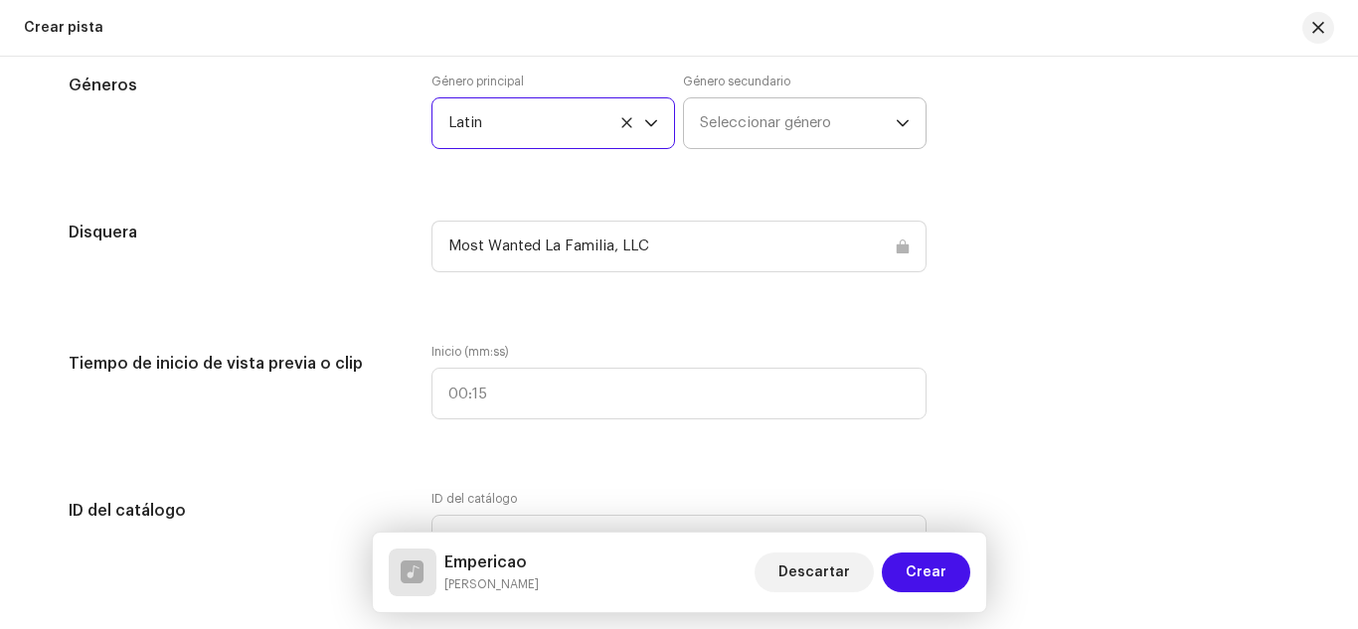
click at [745, 111] on span "Seleccionar género" at bounding box center [798, 123] width 196 height 50
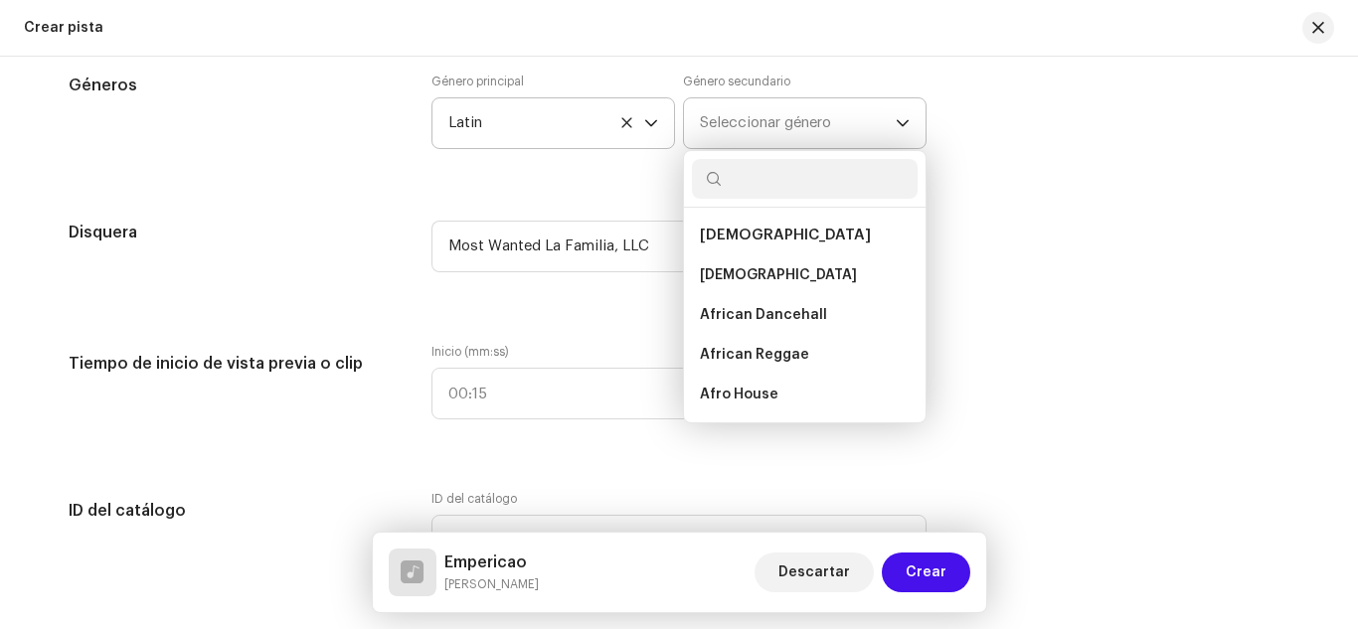
click at [782, 190] on input "text" at bounding box center [805, 179] width 226 height 40
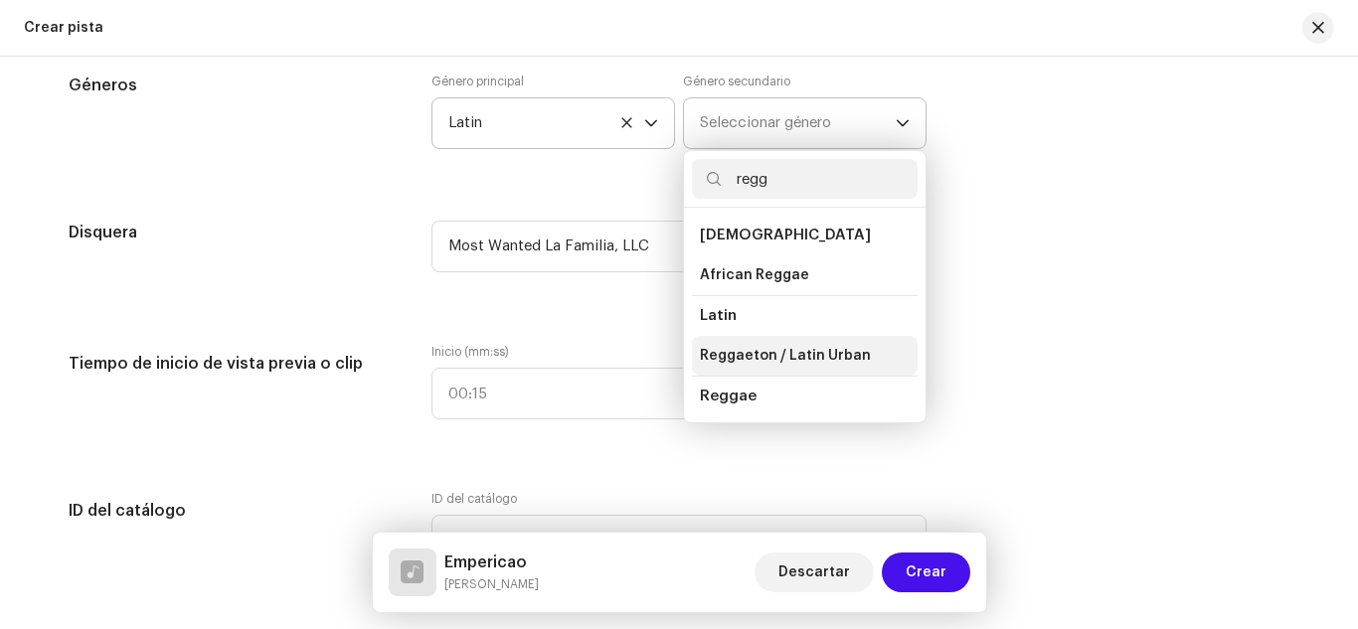
type input "regg"
click at [812, 350] on span "Reggaeton / Latin Urban" at bounding box center [785, 356] width 171 height 20
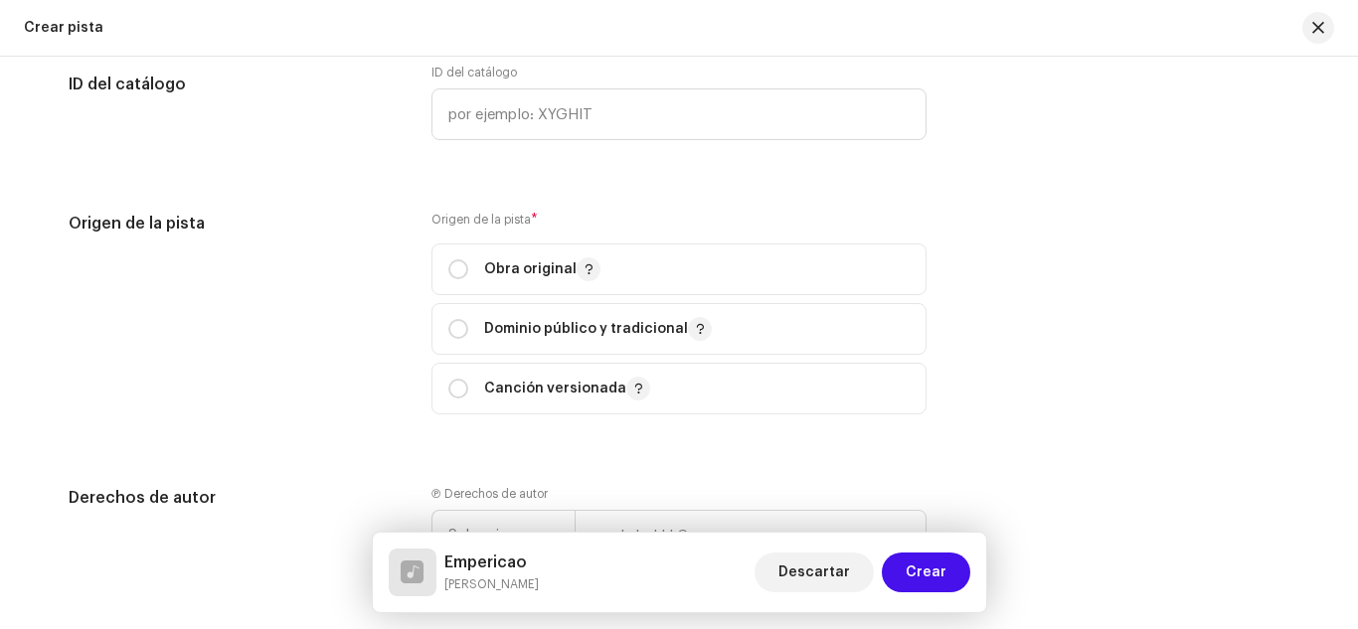
scroll to position [2370, 0]
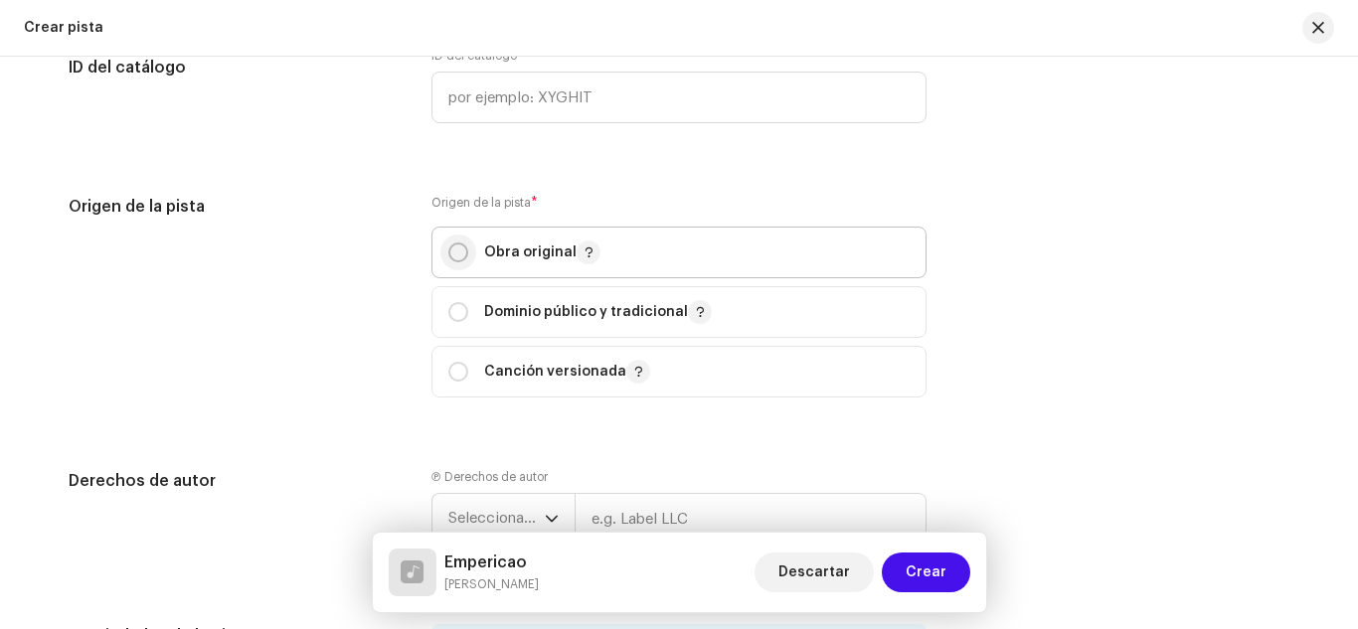
click at [452, 249] on input "radio" at bounding box center [458, 253] width 20 height 20
radio input "true"
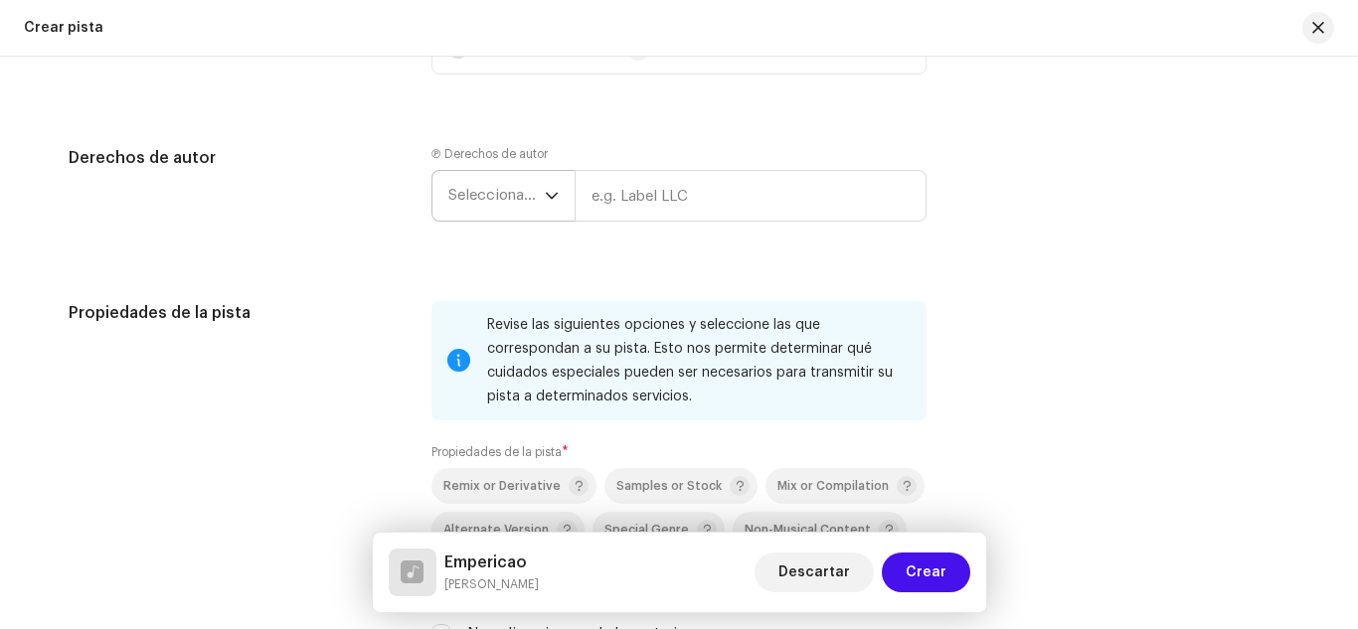
scroll to position [2700, 0]
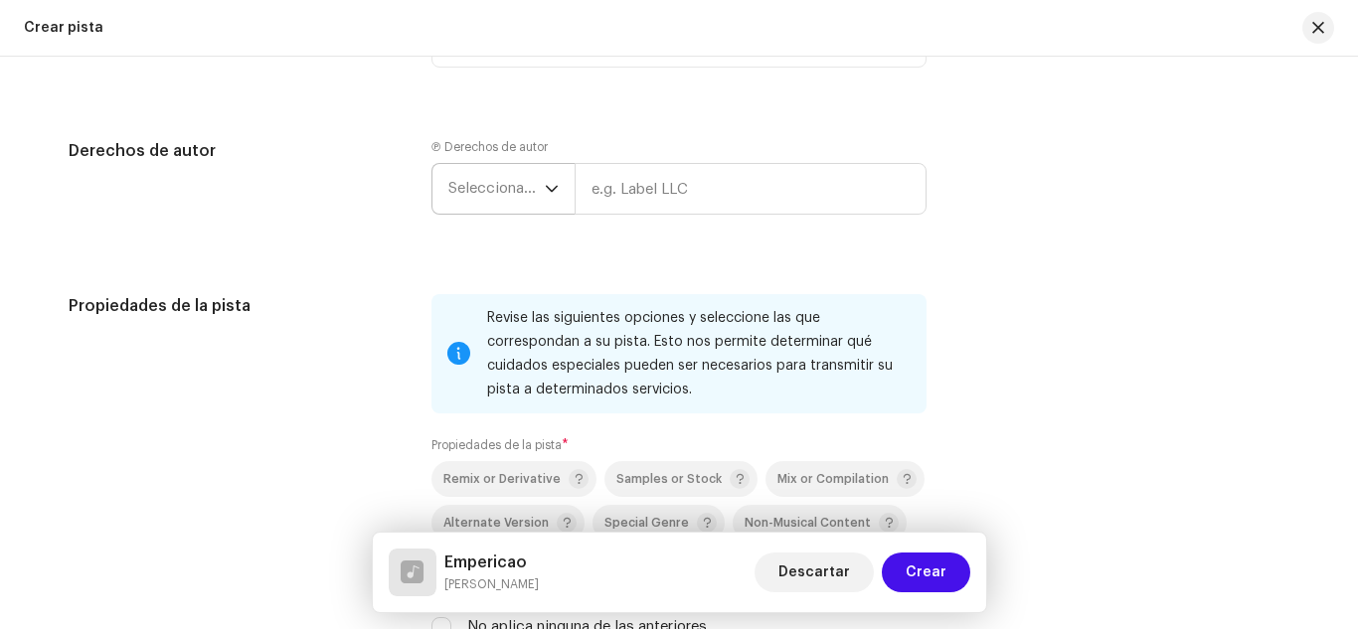
click at [520, 178] on span "Seleccionar año" at bounding box center [496, 189] width 96 height 50
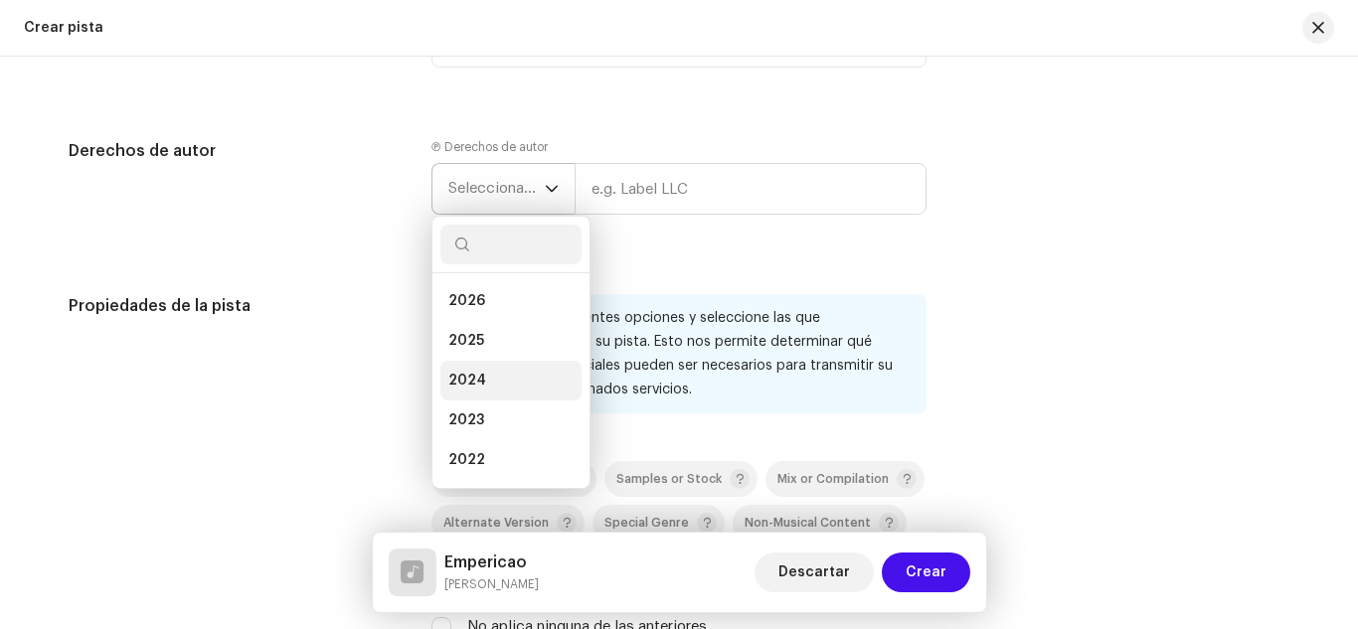
click at [481, 382] on li "2024" at bounding box center [510, 381] width 141 height 40
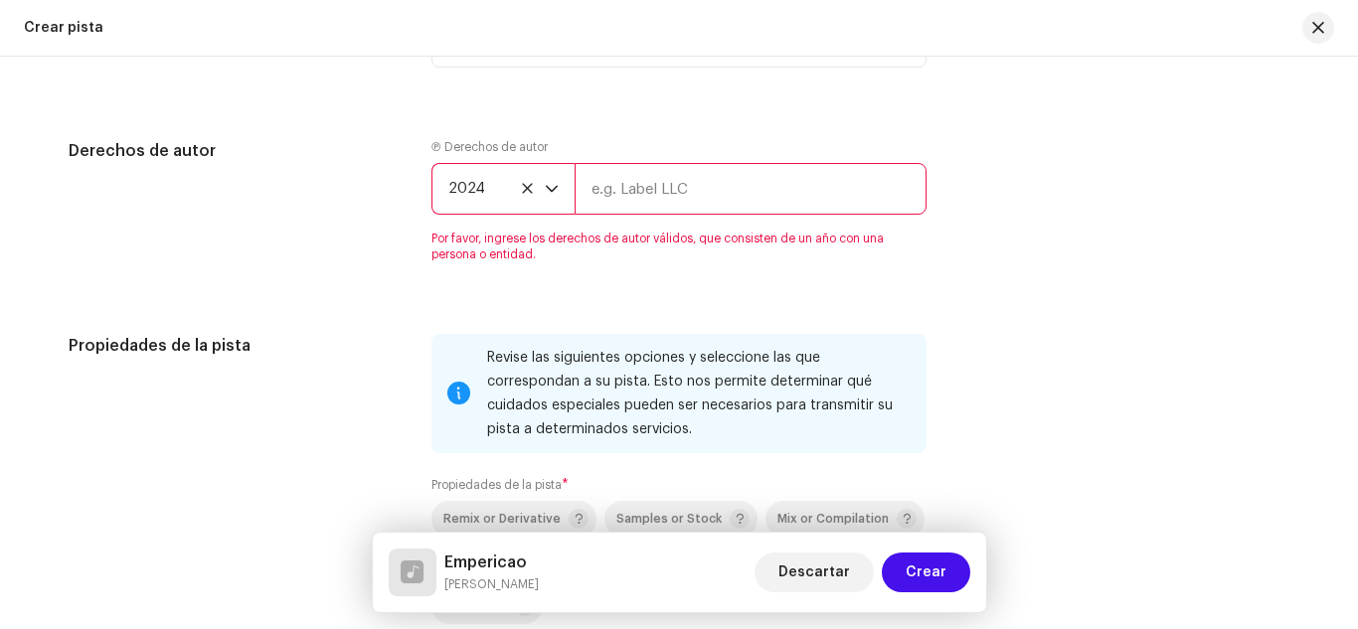
click at [632, 182] on input "text" at bounding box center [751, 189] width 352 height 52
type input "Most Wanted La Familia, LLC"
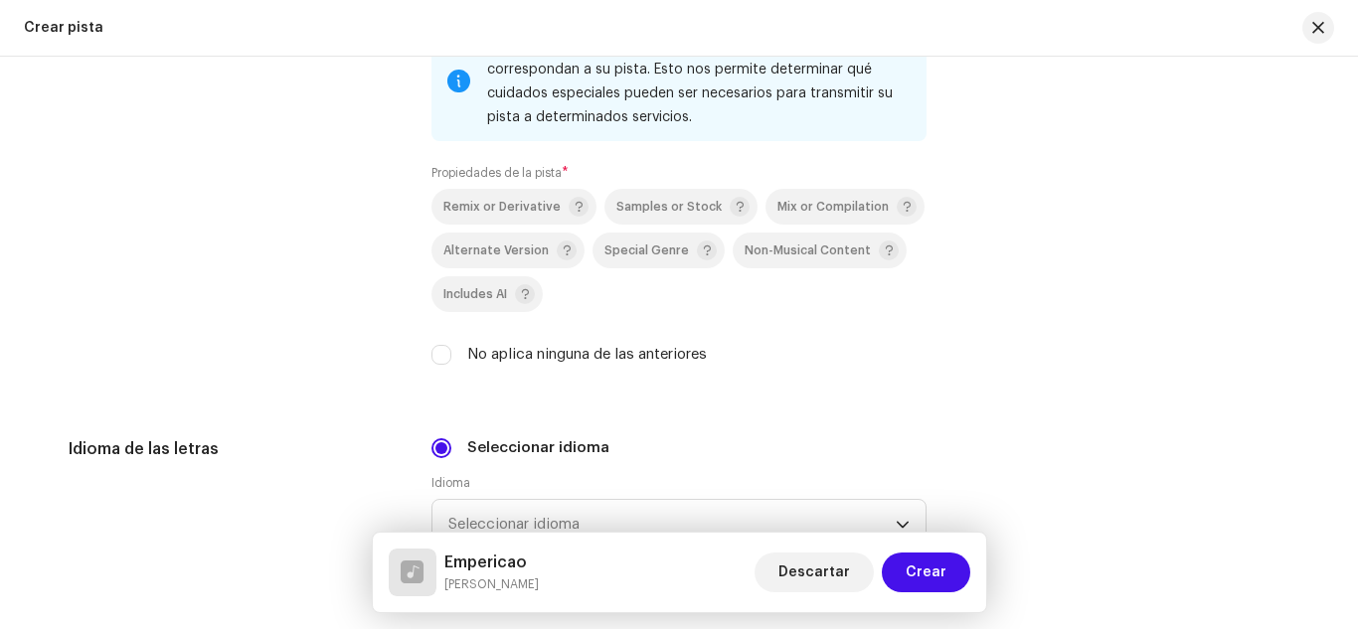
scroll to position [3034, 0]
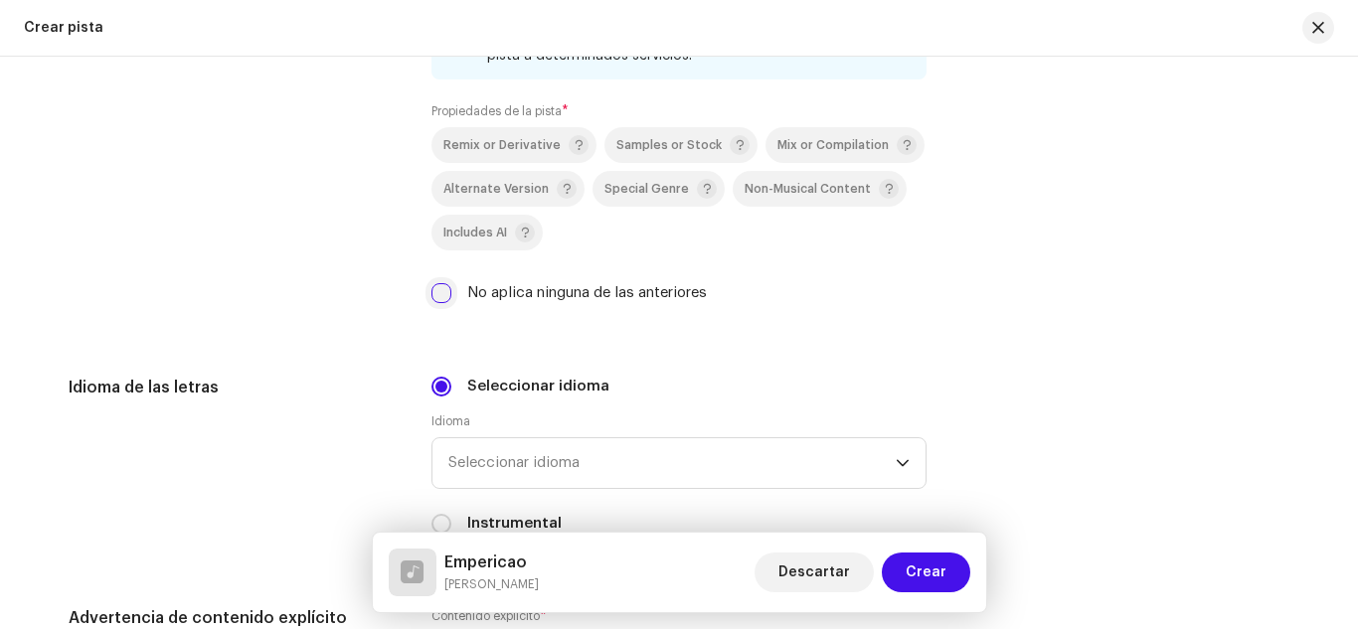
click at [435, 290] on input "No aplica ninguna de las anteriores" at bounding box center [441, 293] width 20 height 20
checkbox input "true"
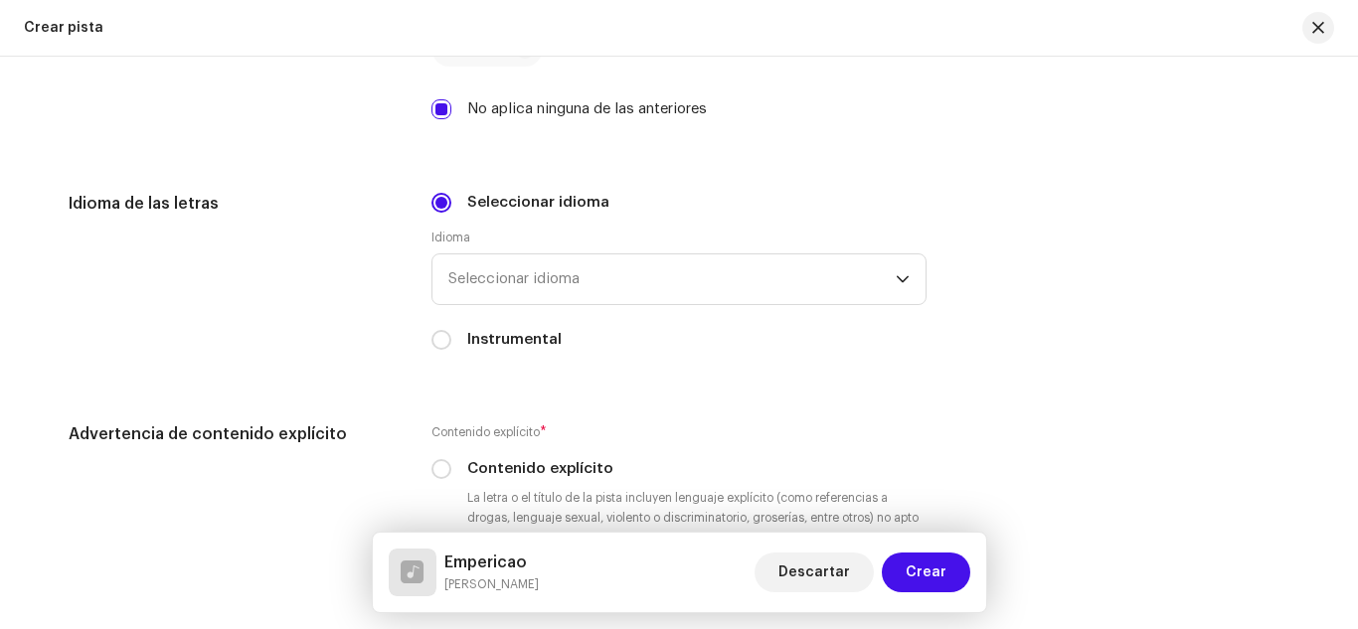
scroll to position [3221, 0]
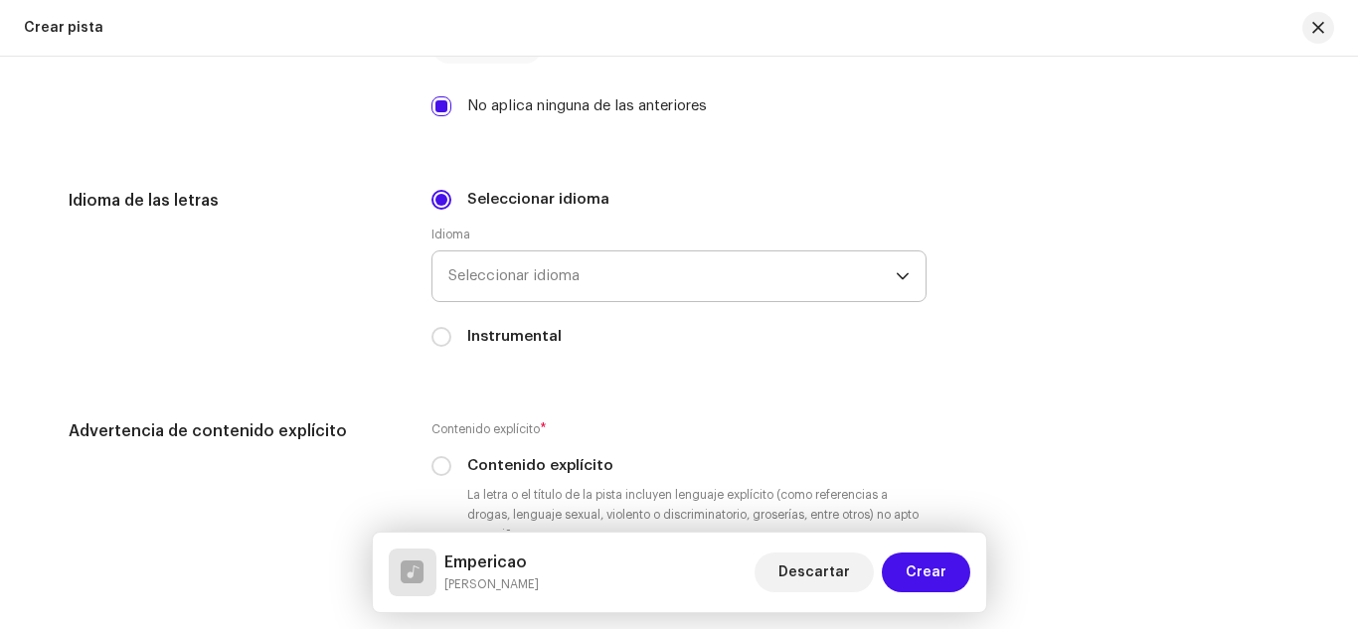
click at [554, 281] on span "Seleccionar idioma" at bounding box center [671, 276] width 447 height 50
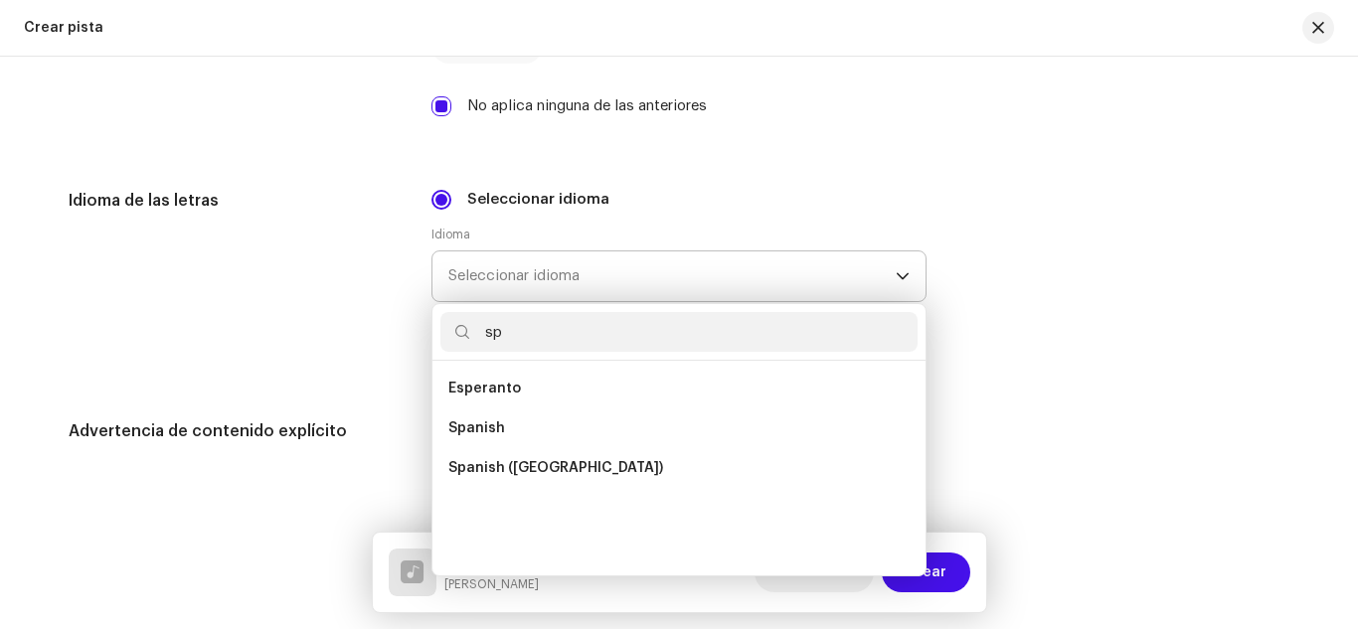
scroll to position [0, 0]
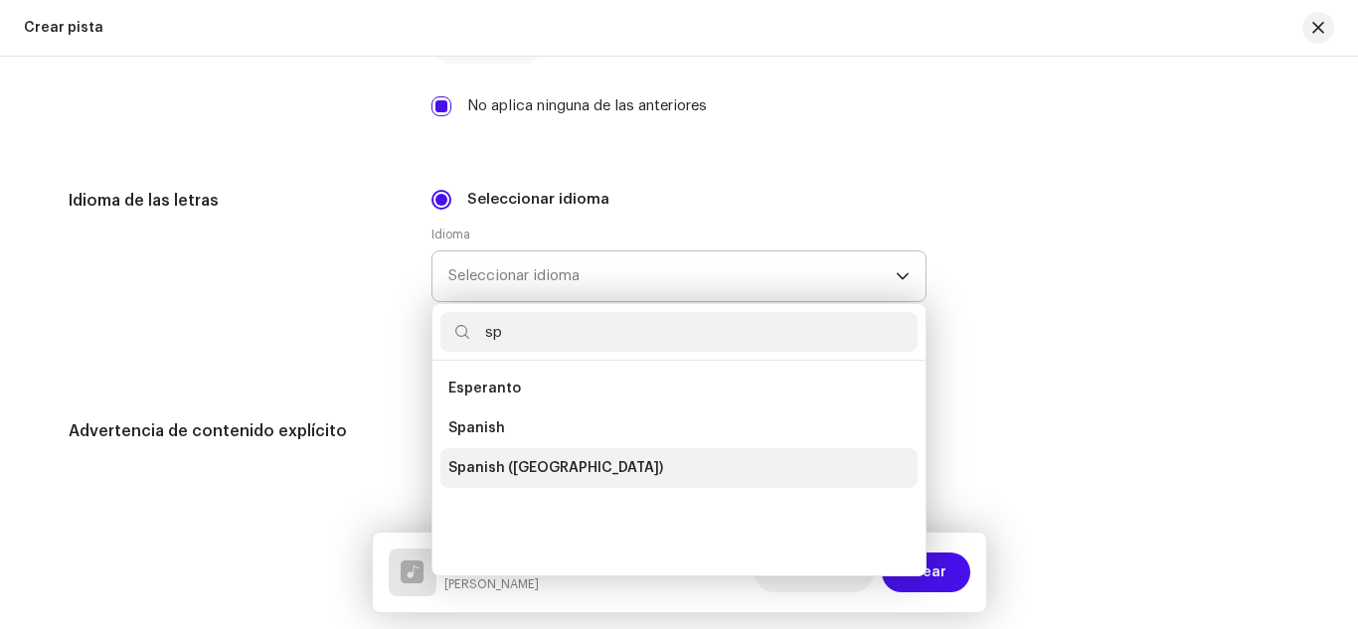
type input "sp"
click at [582, 468] on span "Spanish ([GEOGRAPHIC_DATA])" at bounding box center [555, 468] width 215 height 20
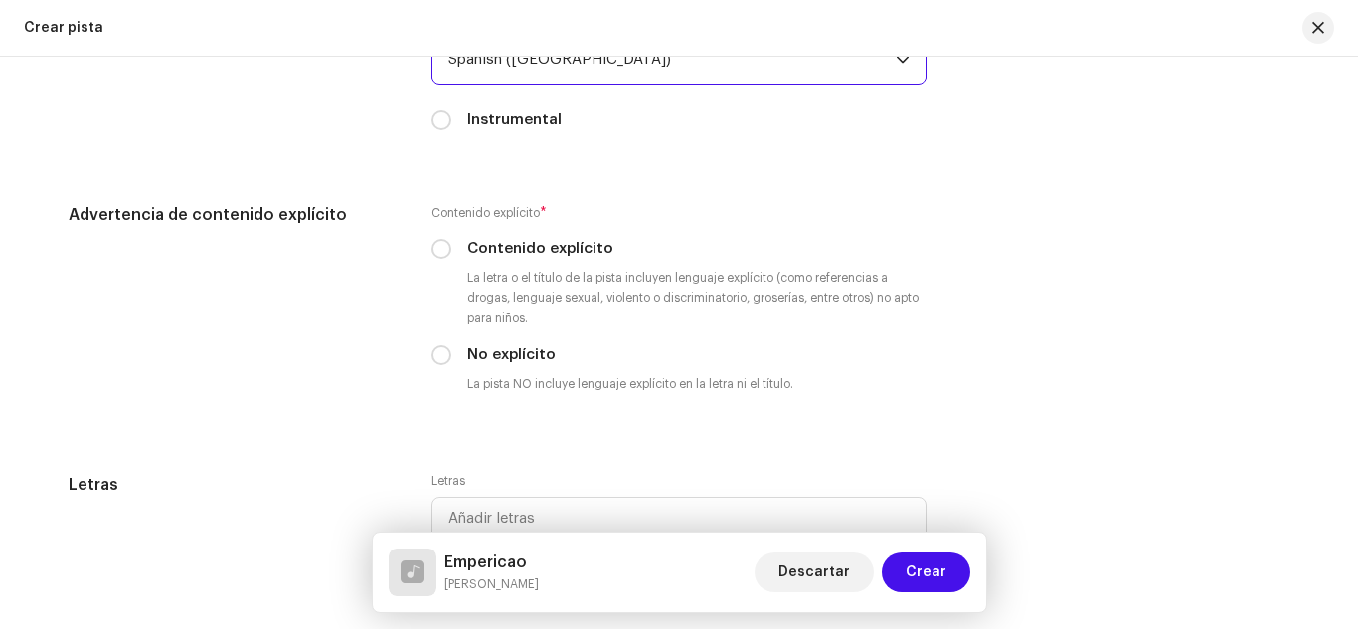
scroll to position [3454, 0]
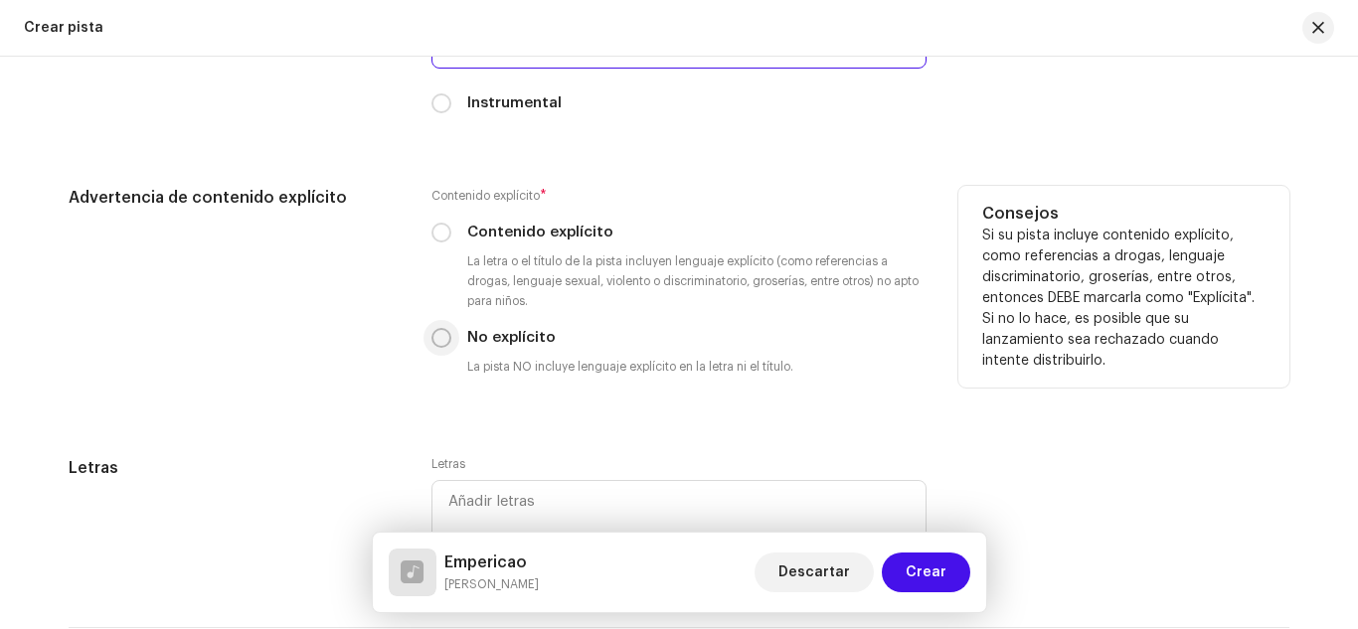
click at [431, 339] on input "No explícito" at bounding box center [441, 338] width 20 height 20
radio input "true"
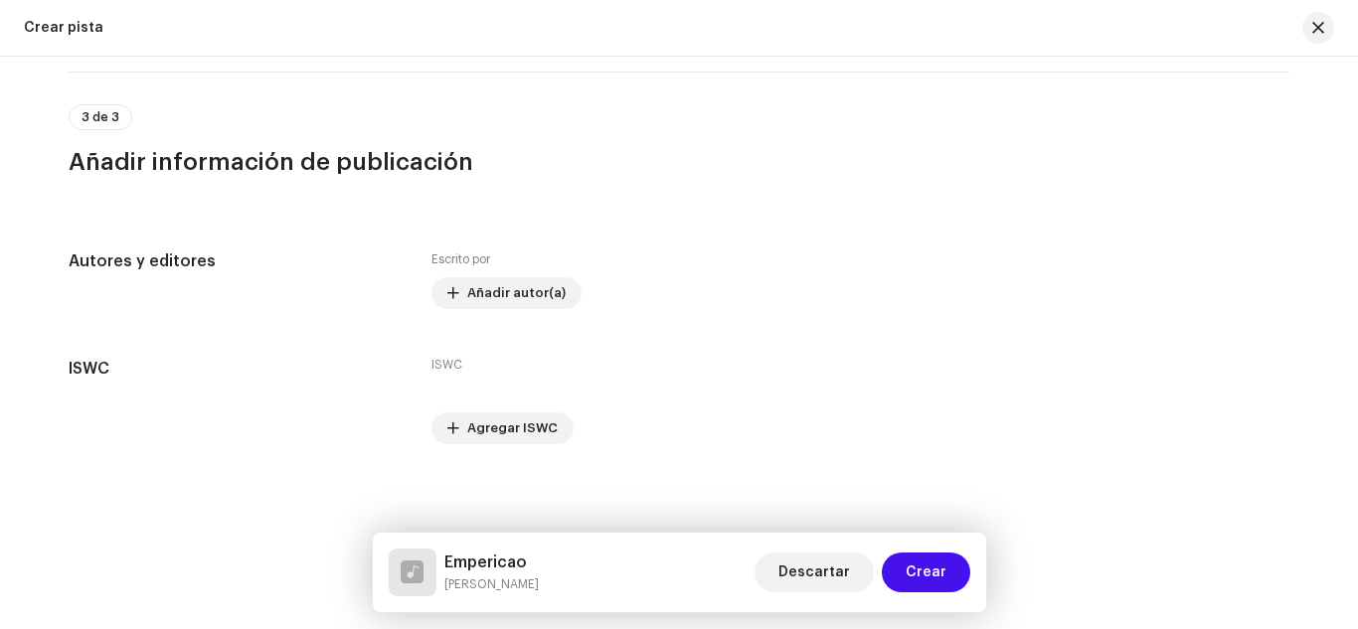
scroll to position [4006, 0]
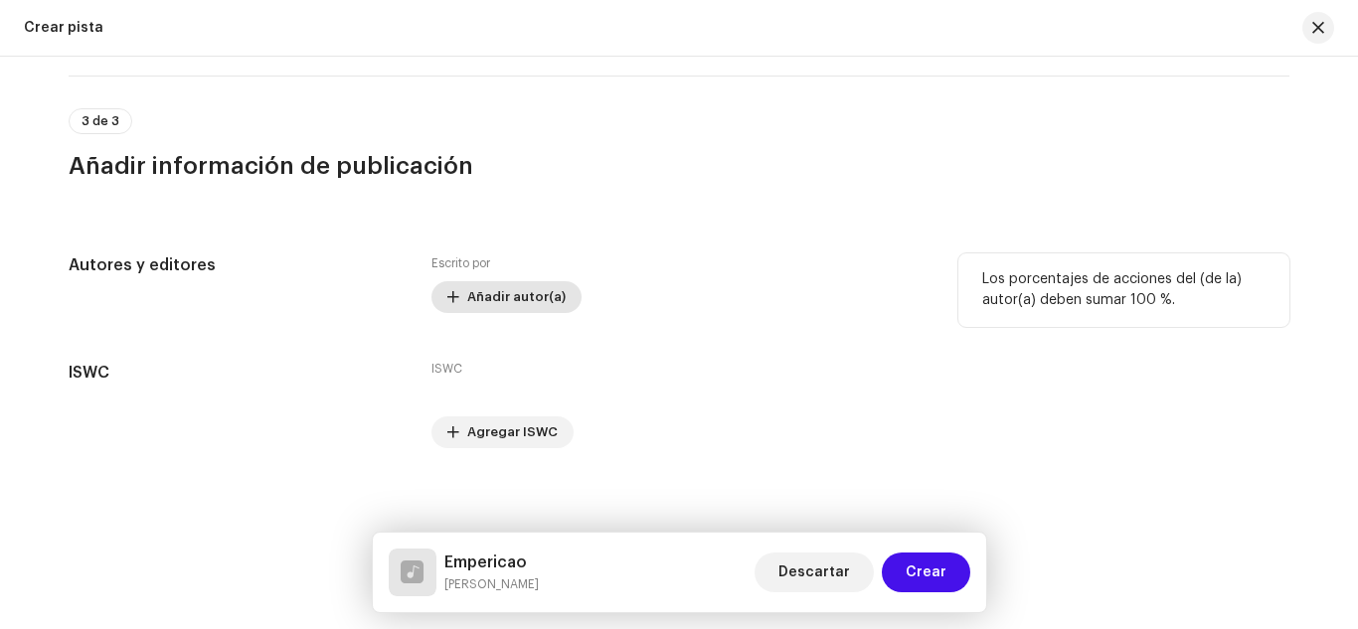
click at [470, 292] on span "Añadir autor(a)" at bounding box center [516, 297] width 98 height 40
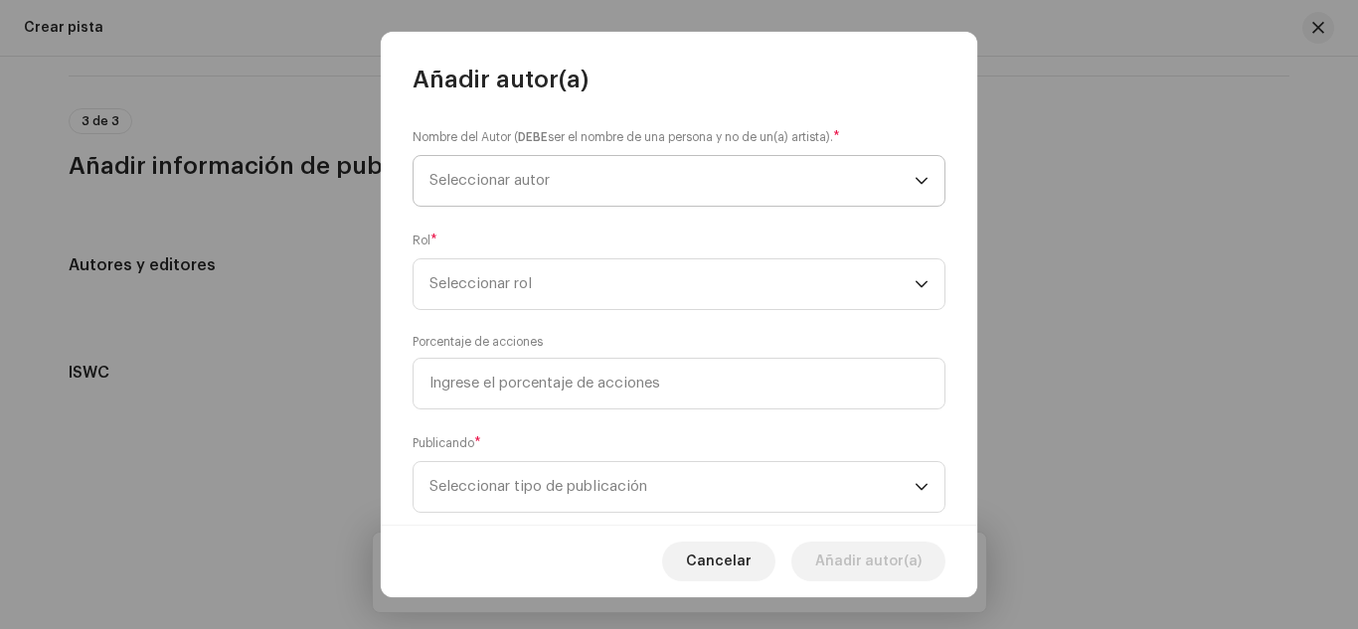
click at [522, 174] on span "Seleccionar autor" at bounding box center [489, 180] width 120 height 15
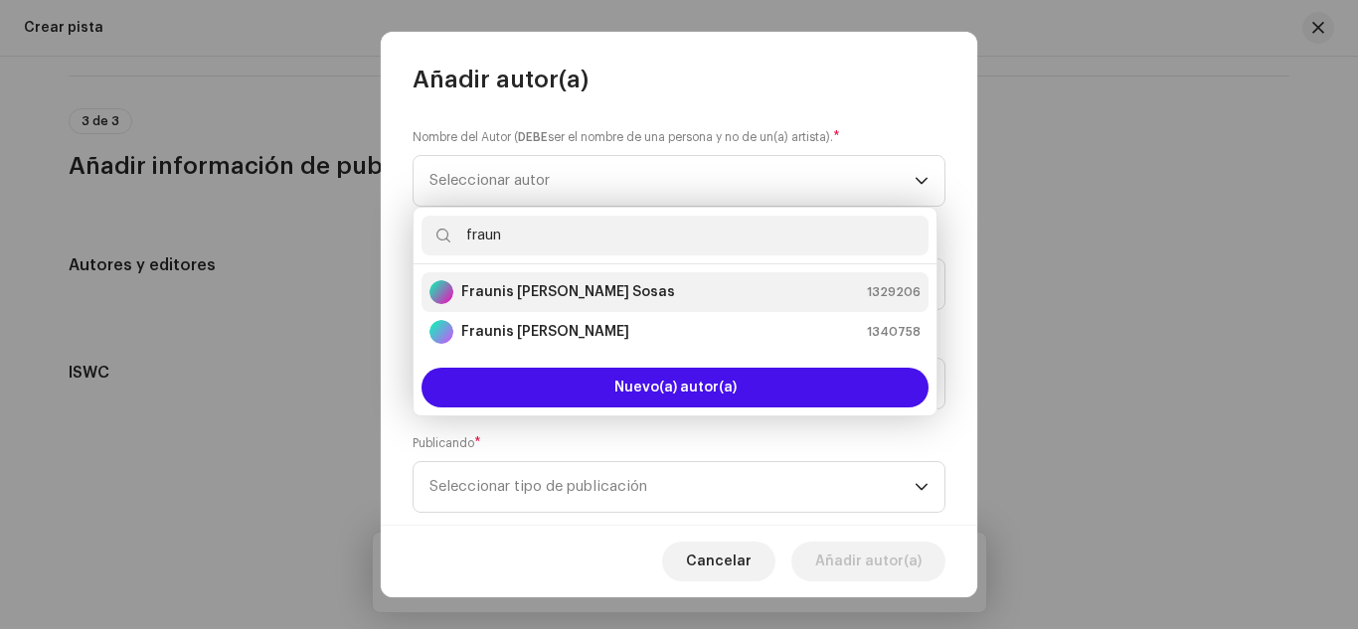
type input "fraun"
click at [551, 288] on strong "Fraunis [PERSON_NAME] Sosas" at bounding box center [568, 292] width 214 height 20
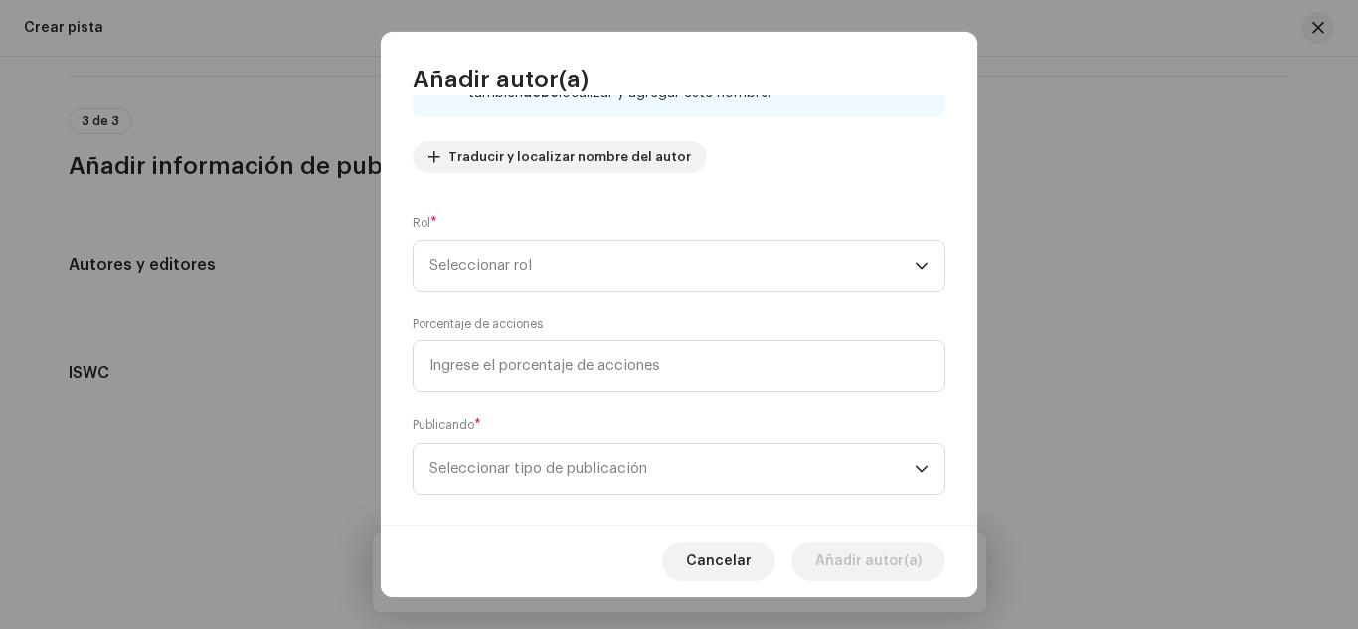
scroll to position [207, 0]
click at [601, 255] on span "Seleccionar rol" at bounding box center [671, 261] width 485 height 50
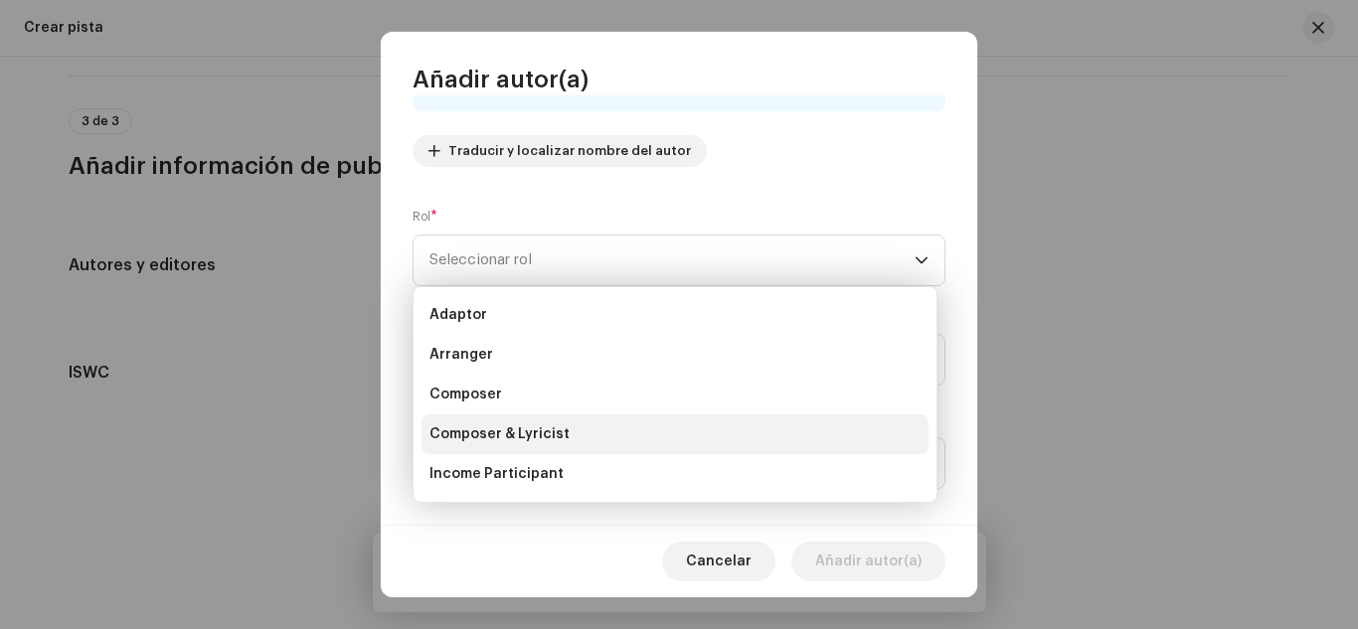
click at [589, 429] on li "Composer & Lyricist" at bounding box center [674, 435] width 507 height 40
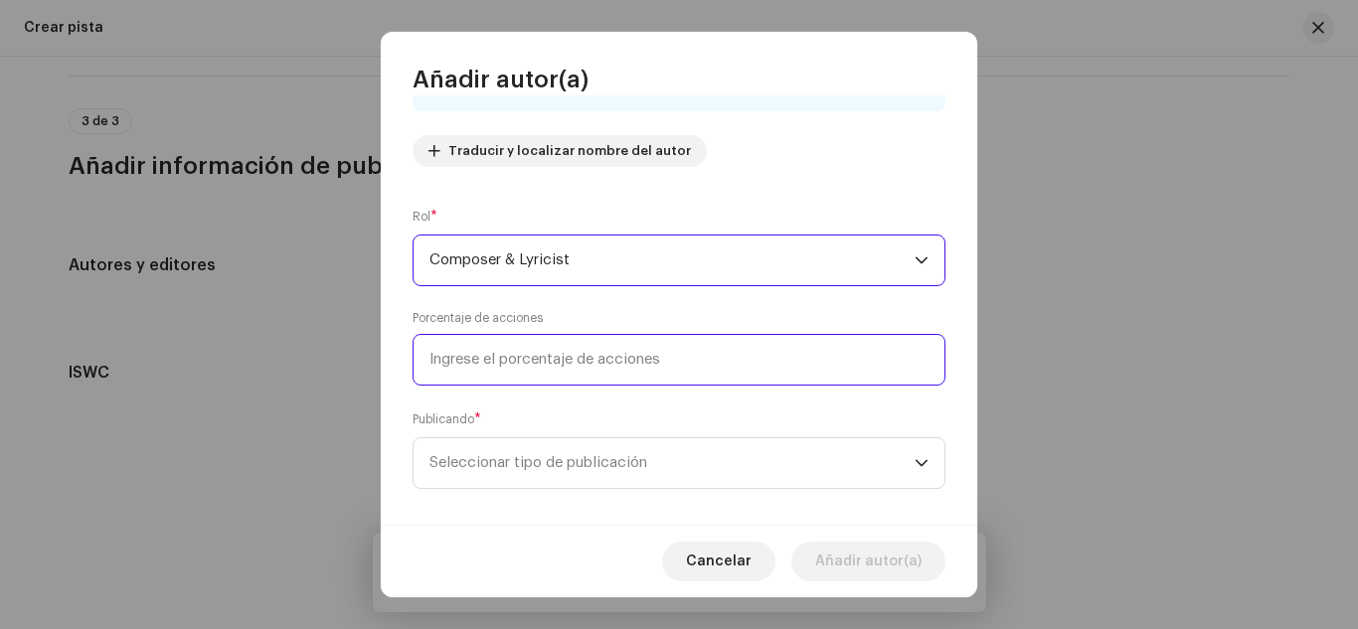
click at [695, 353] on input at bounding box center [679, 360] width 533 height 52
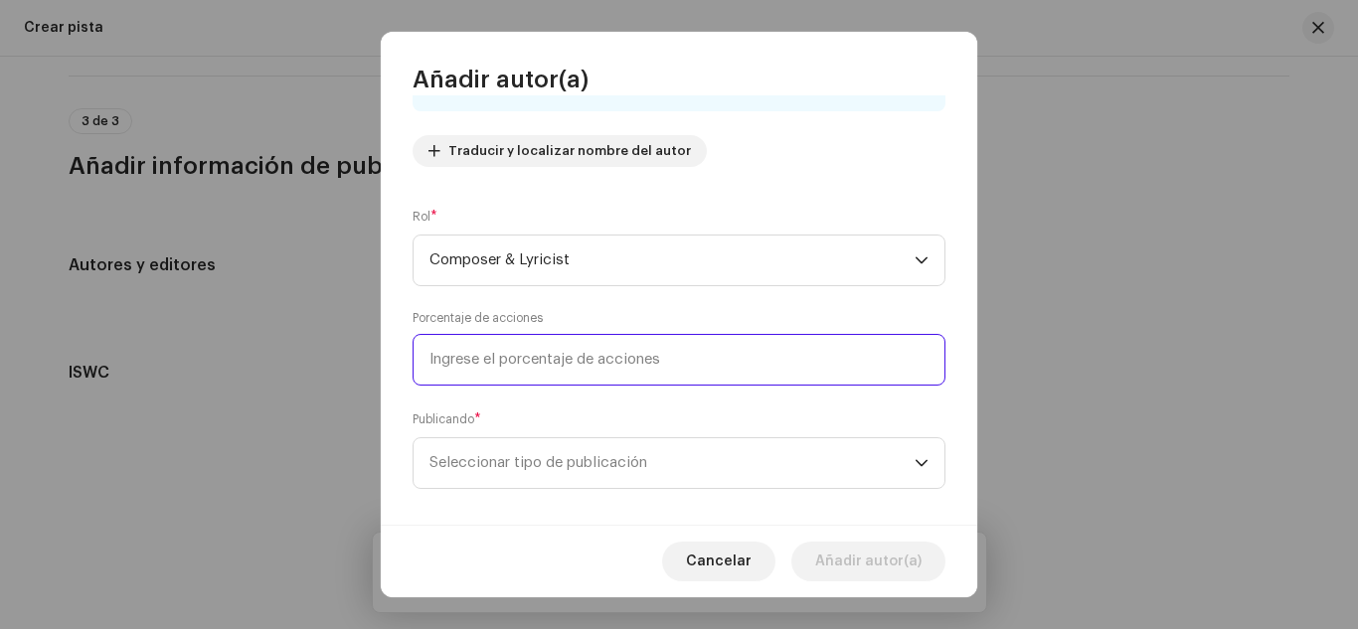
type input "6,00"
type input "10,00"
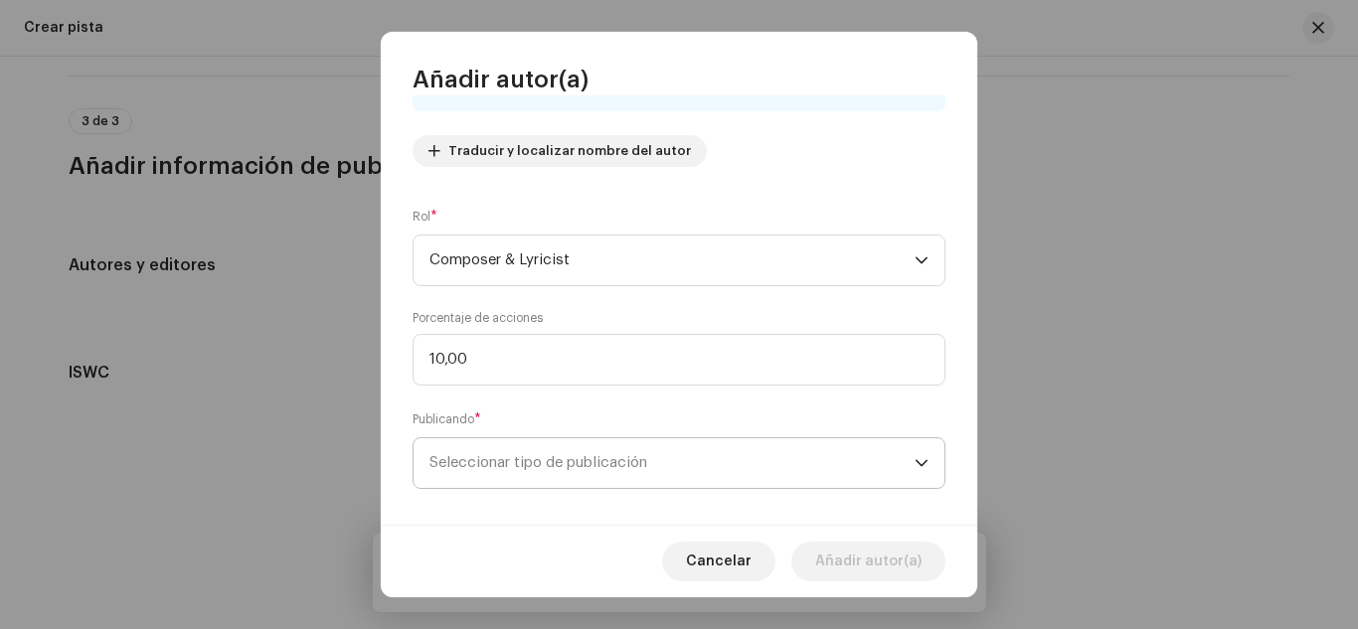
click at [742, 470] on span "Seleccionar tipo de publicación" at bounding box center [671, 463] width 485 height 50
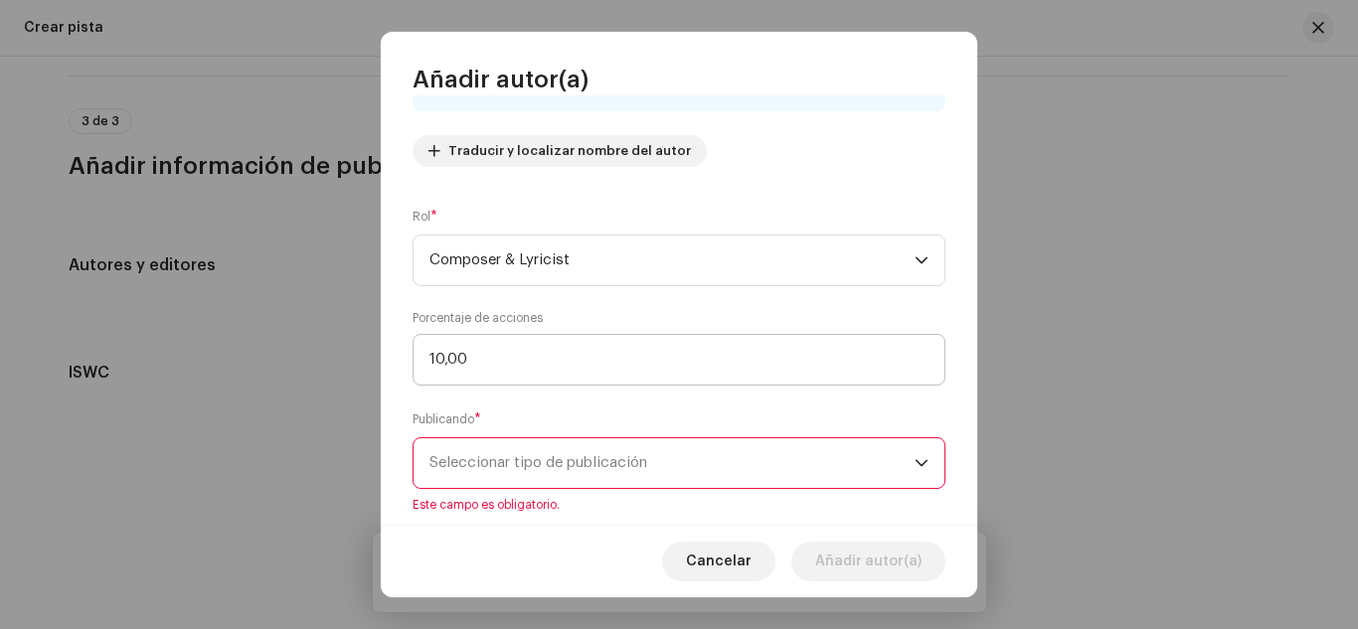
scroll to position [227, 0]
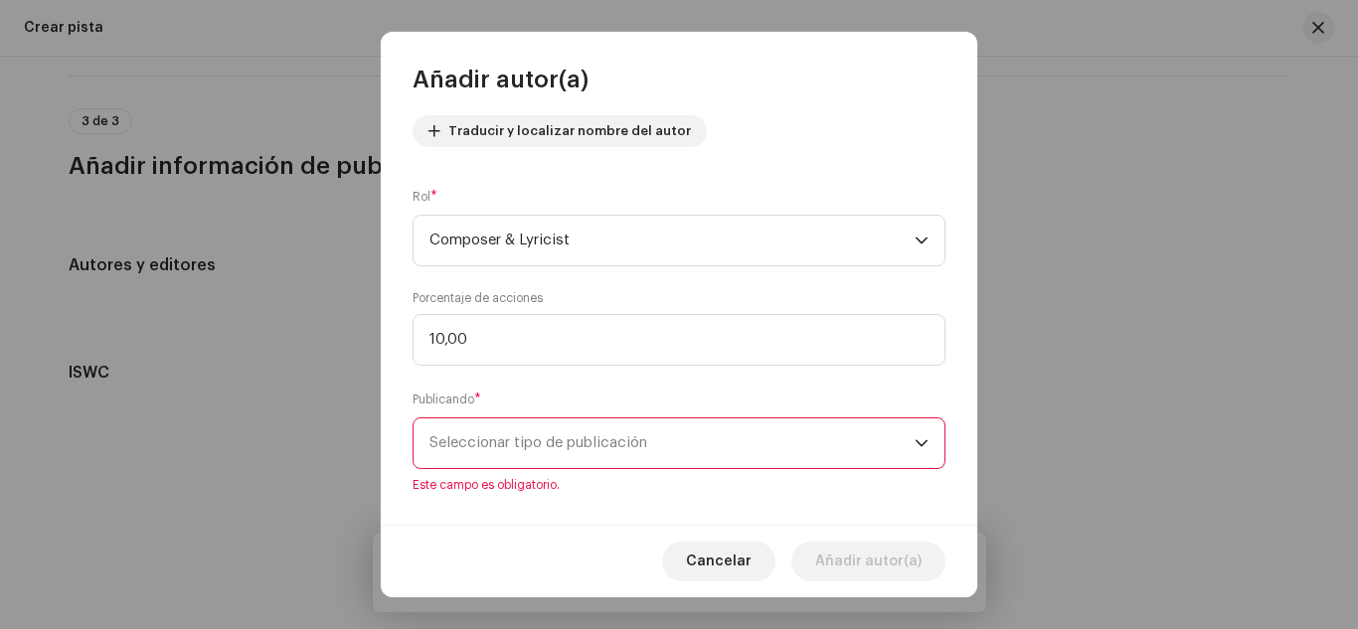
click at [785, 447] on span "Seleccionar tipo de publicación" at bounding box center [671, 443] width 485 height 50
